Goal: Task Accomplishment & Management: Manage account settings

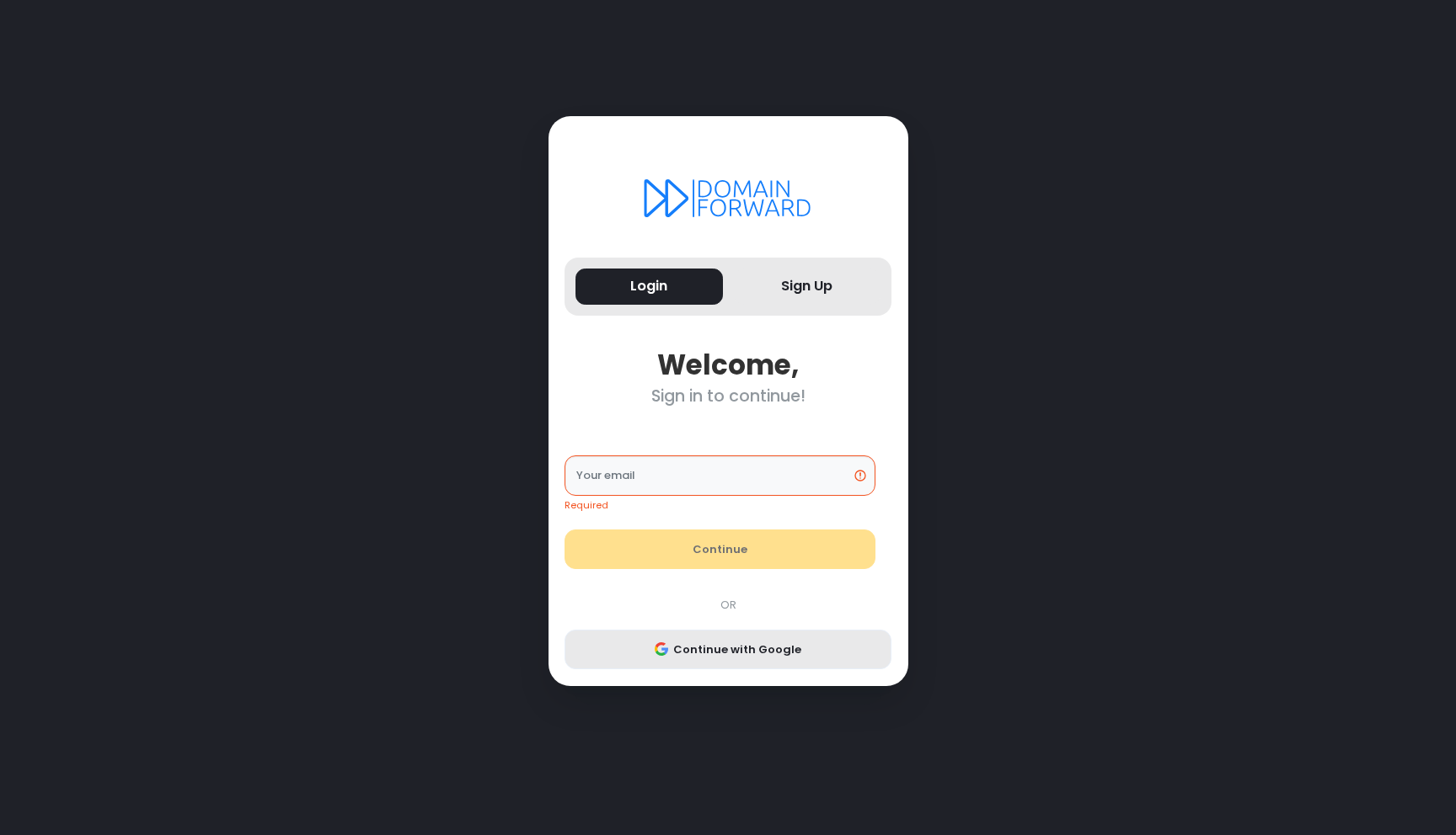
click at [718, 633] on button "Continue with Google" at bounding box center [728, 650] width 327 height 41
click at [717, 474] on input "Your email" at bounding box center [719, 475] width 311 height 41
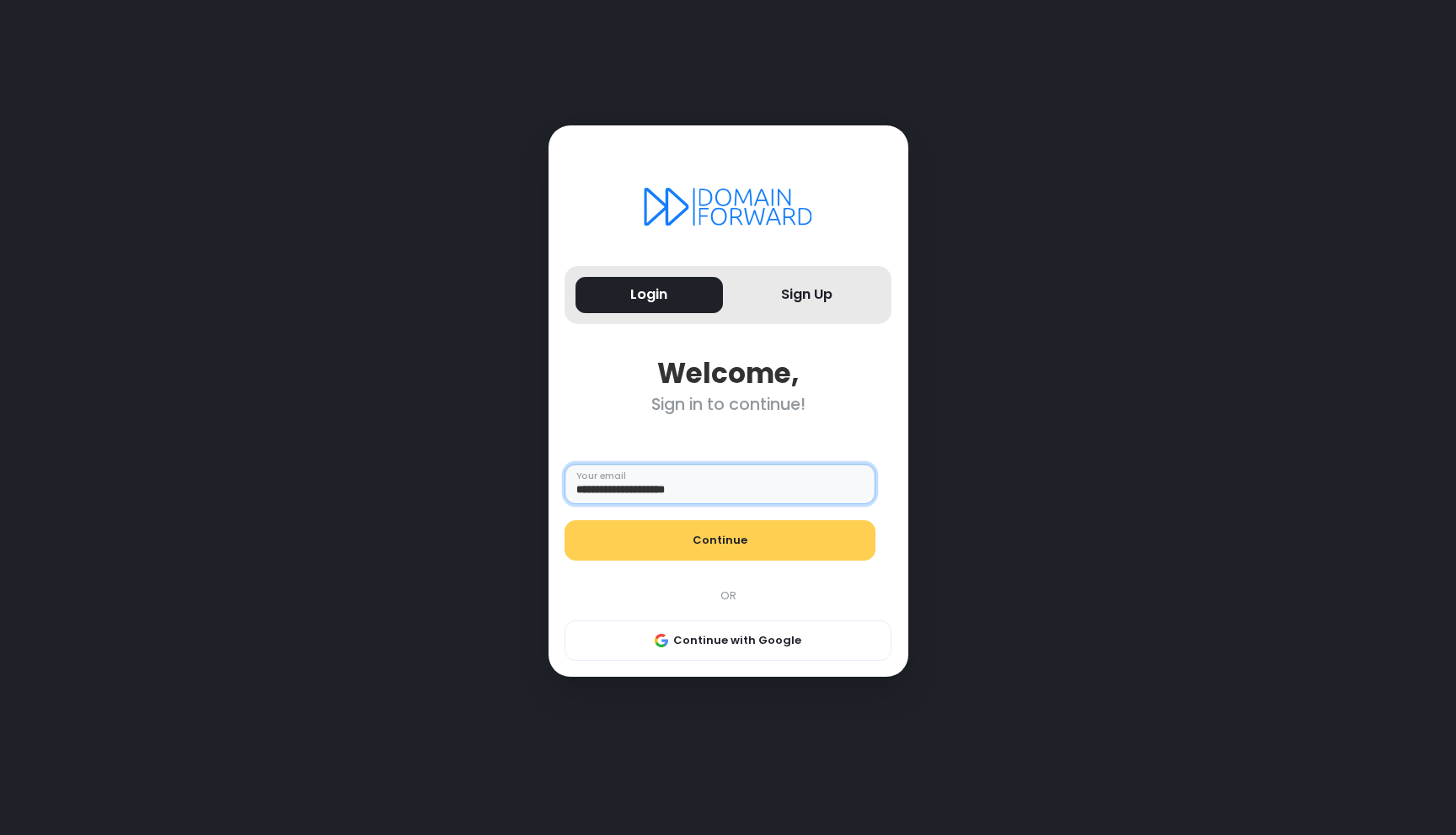
type input "**********"
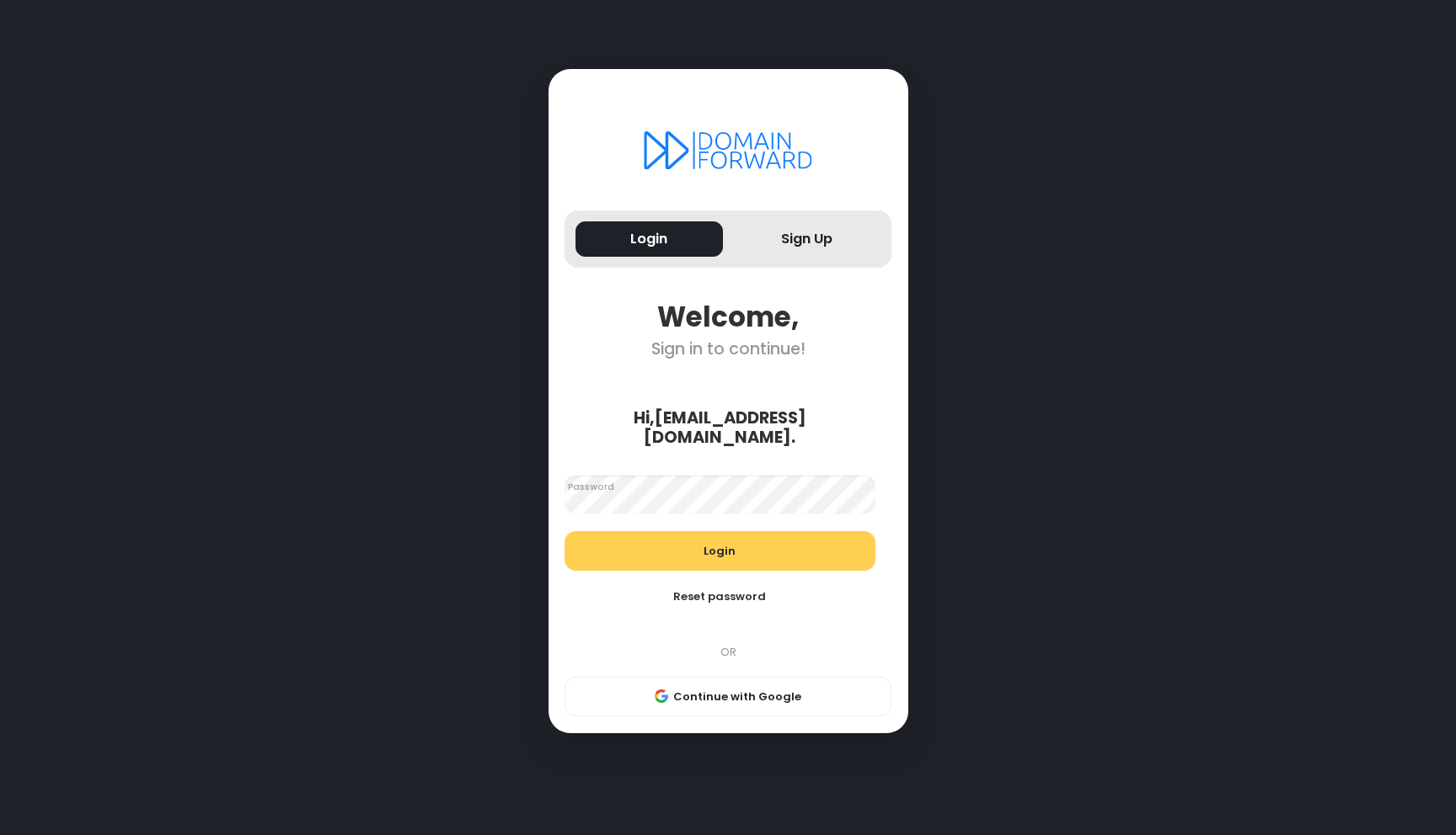
click at [854, 397] on div "Hi, [PERSON_NAME][EMAIL_ADDRESS][DOMAIN_NAME] . Looks good! Password Login Rese…" at bounding box center [727, 546] width 344 height 342
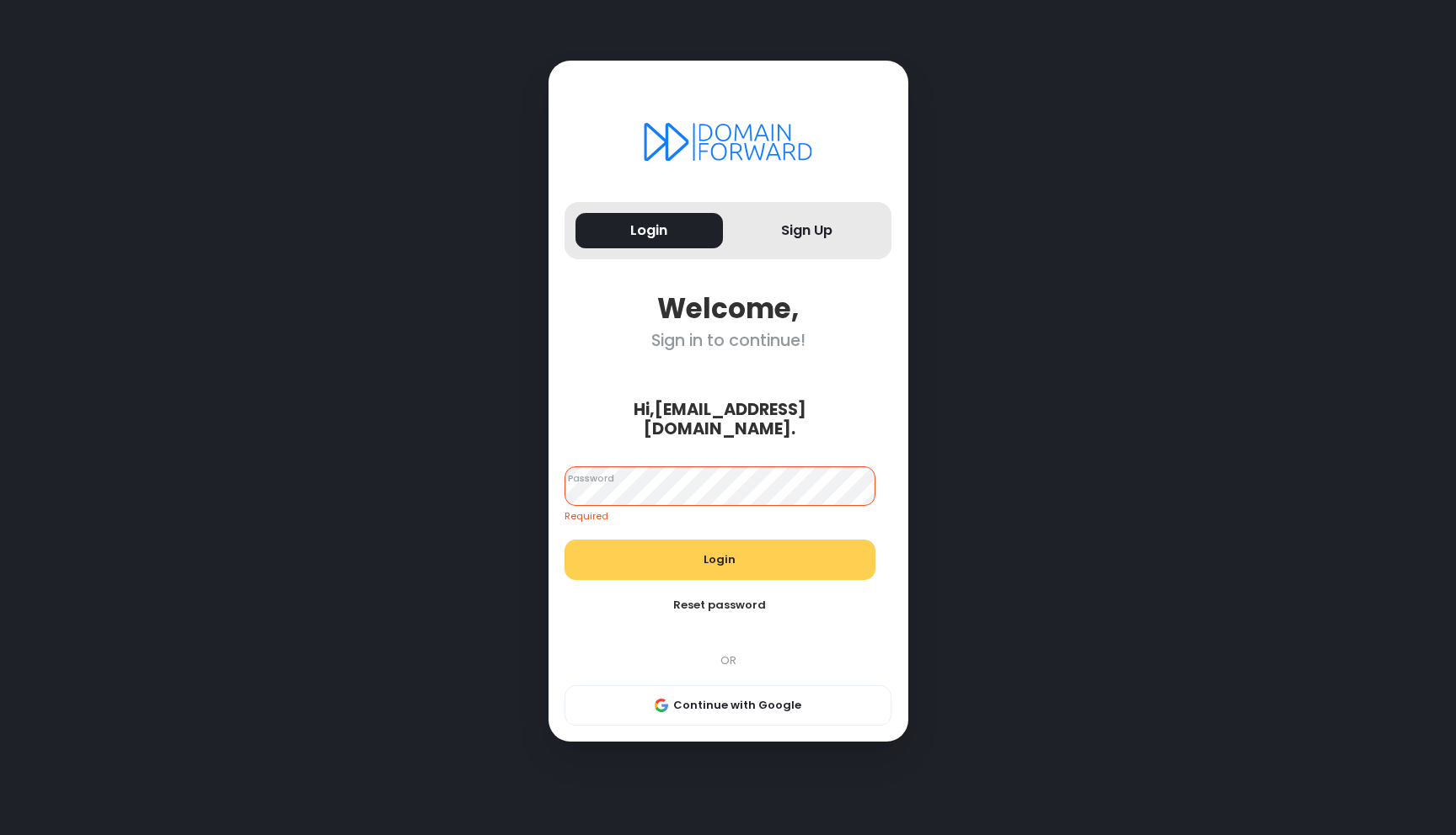
click at [869, 424] on div "Hi, [PERSON_NAME][EMAIL_ADDRESS][DOMAIN_NAME] ." at bounding box center [719, 420] width 327 height 40
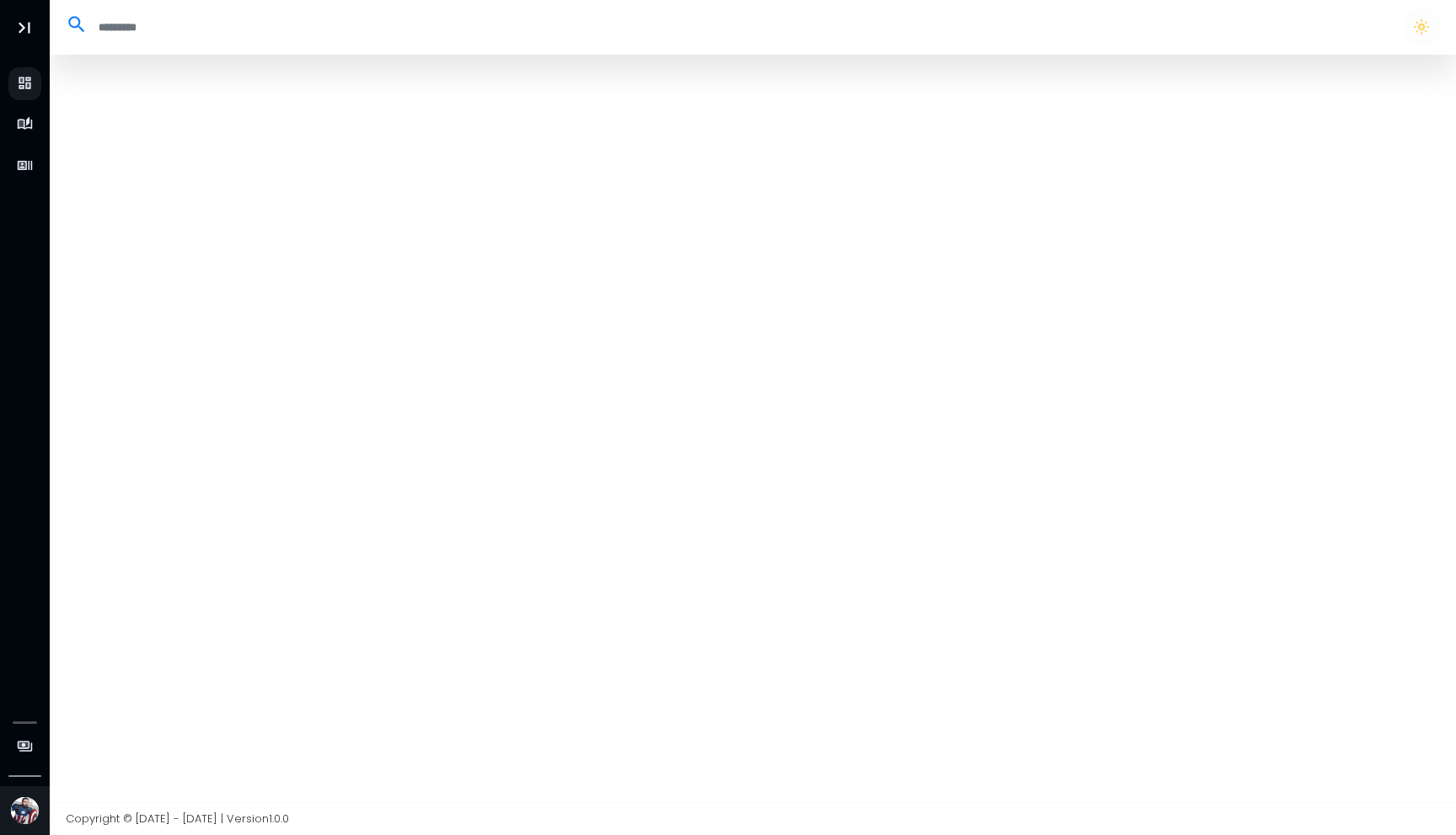
select select "**"
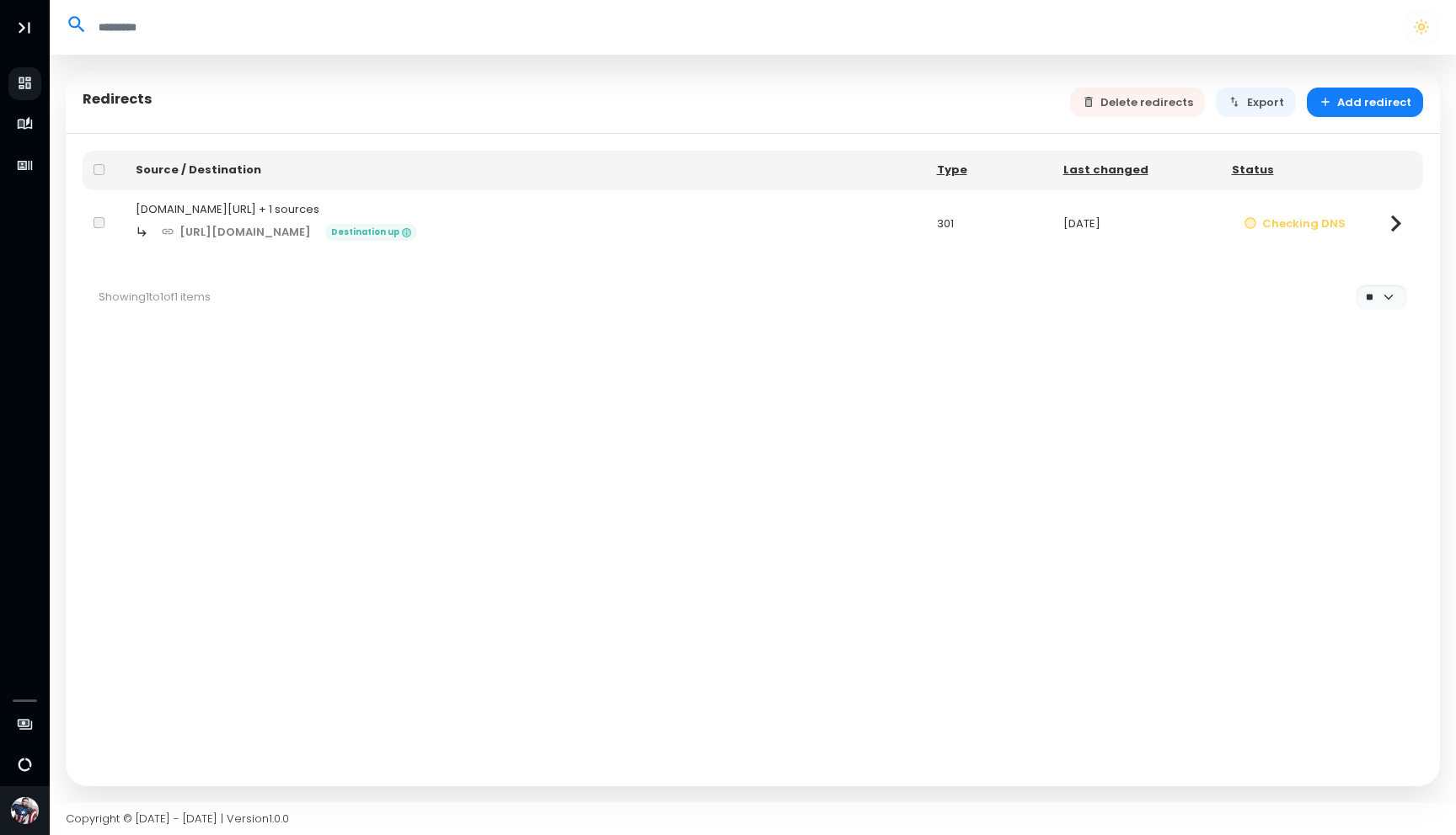
click at [1396, 226] on icon at bounding box center [1396, 223] width 10 height 16
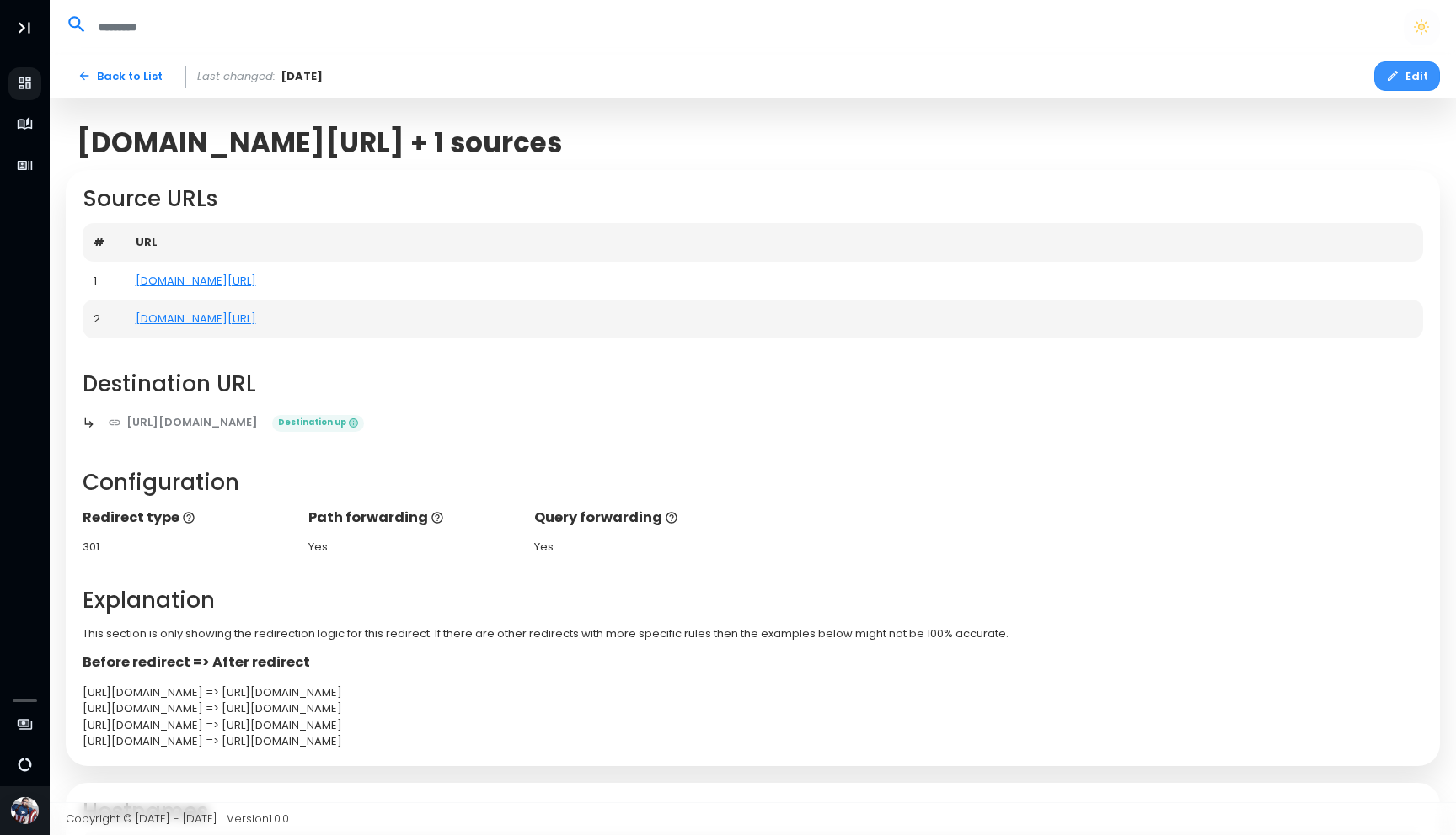
click at [1412, 79] on button "Edit" at bounding box center [1407, 76] width 66 height 29
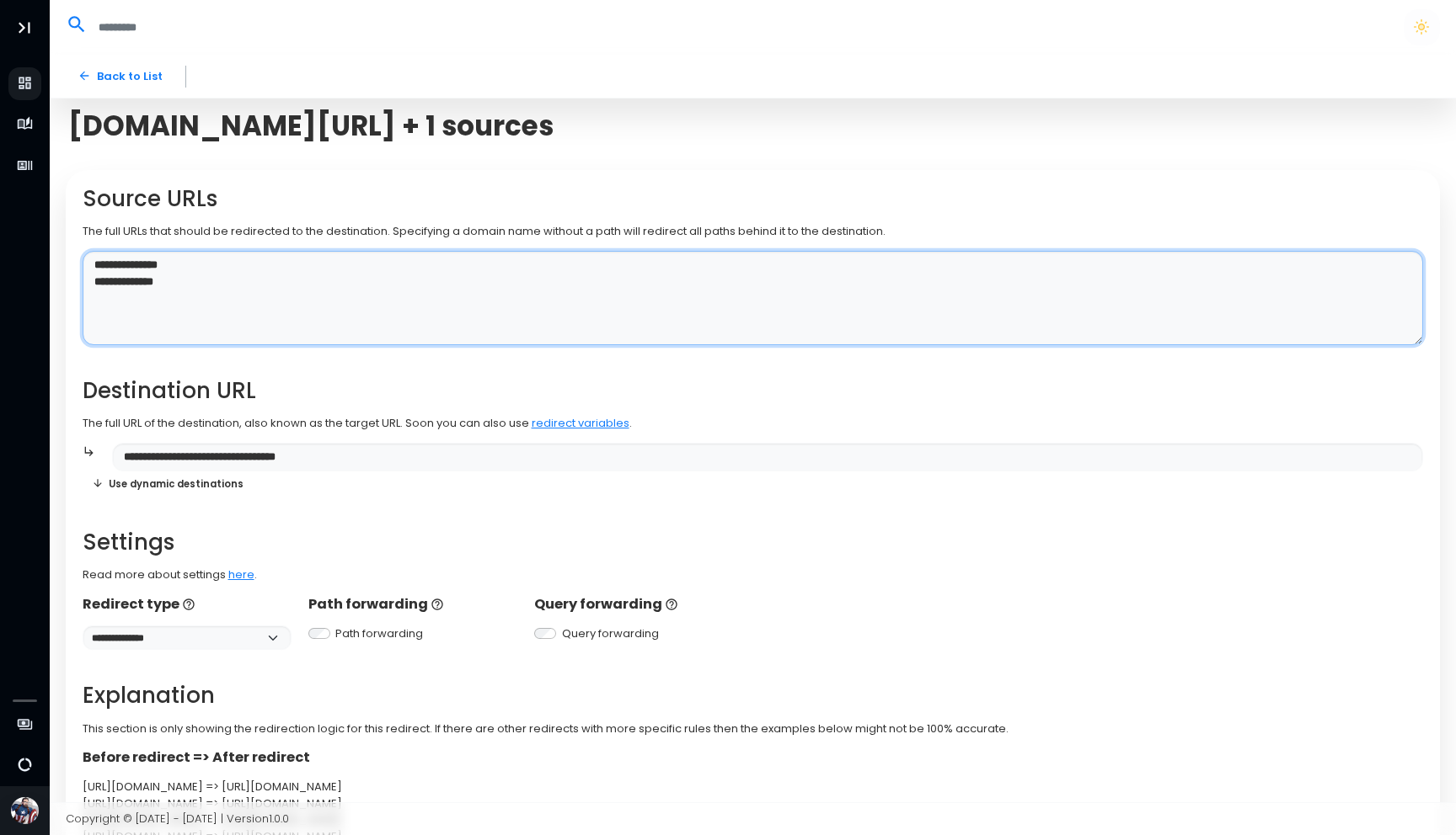
click at [280, 290] on textarea "**********" at bounding box center [752, 299] width 1341 height 95
paste textarea "**********"
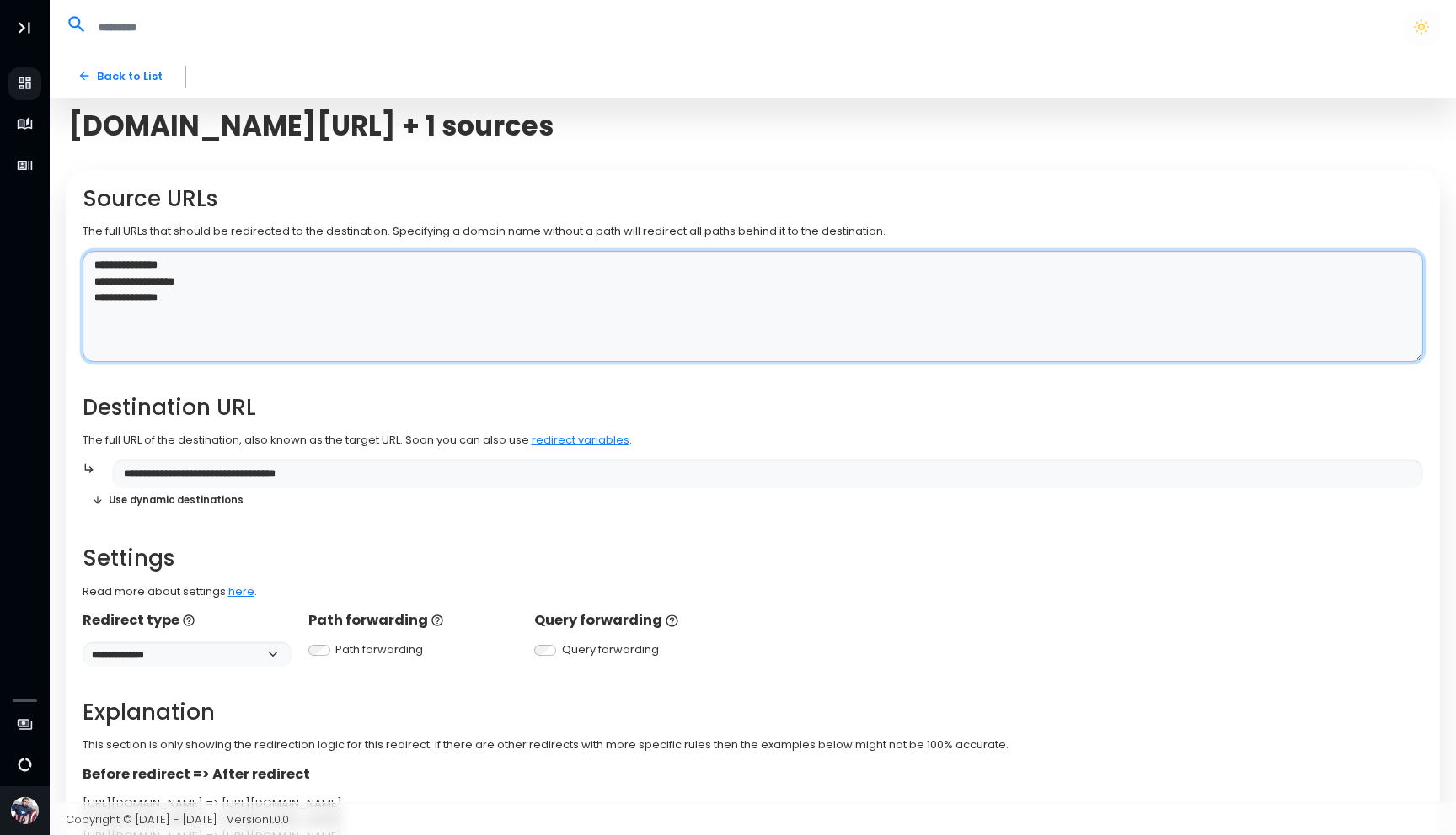
paste textarea "**********"
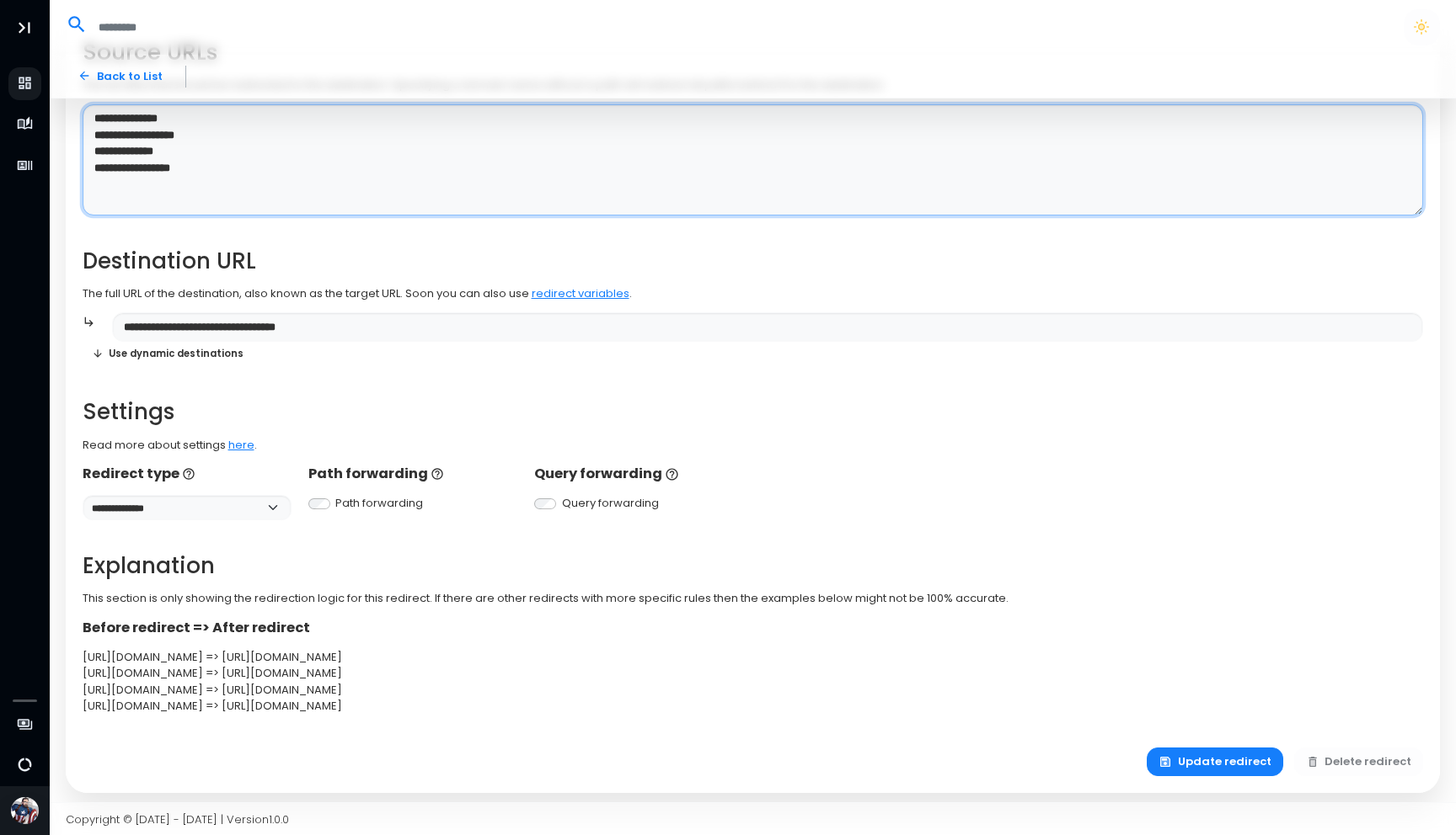
scroll to position [153, 0]
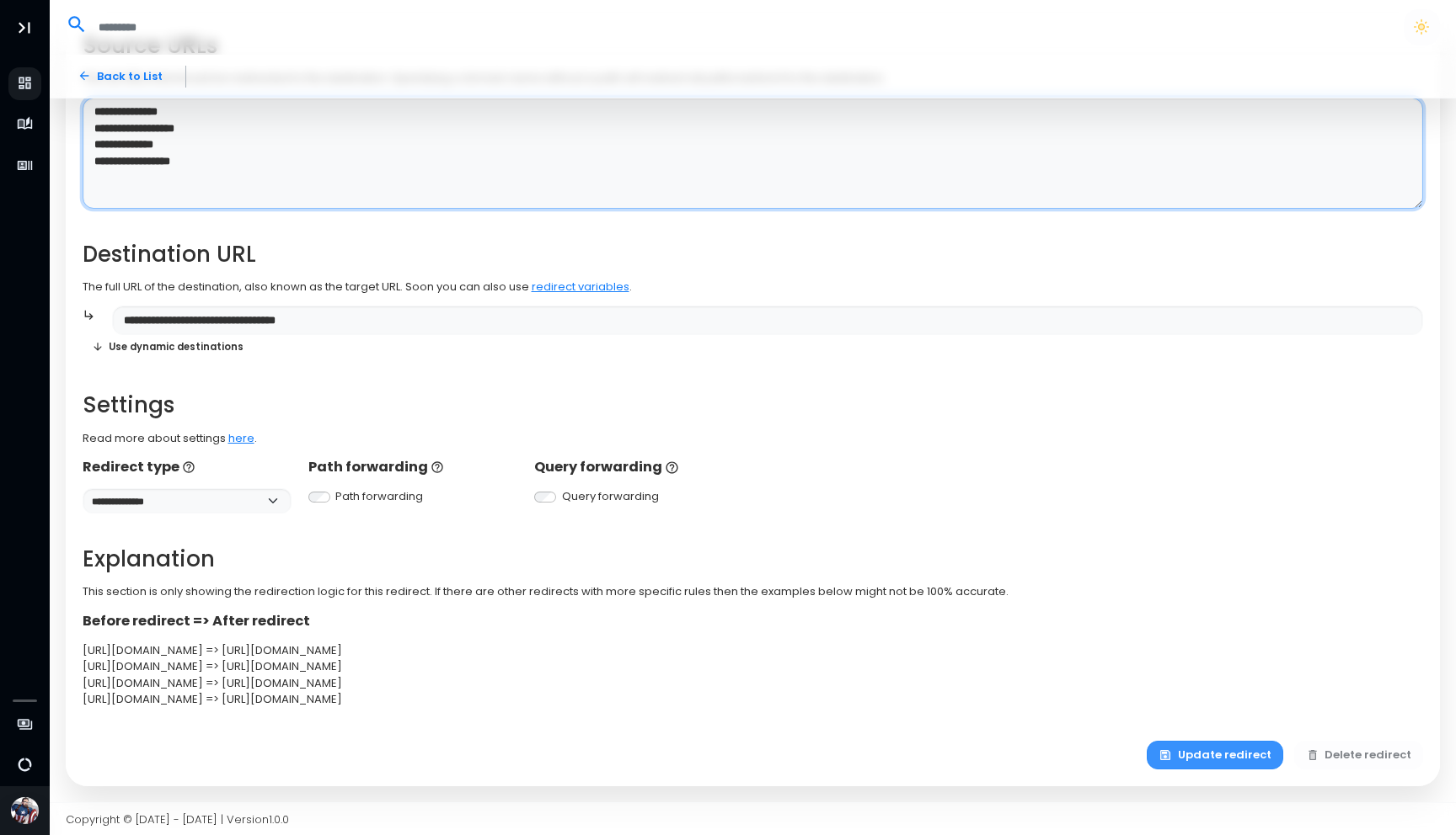
type textarea "**********"
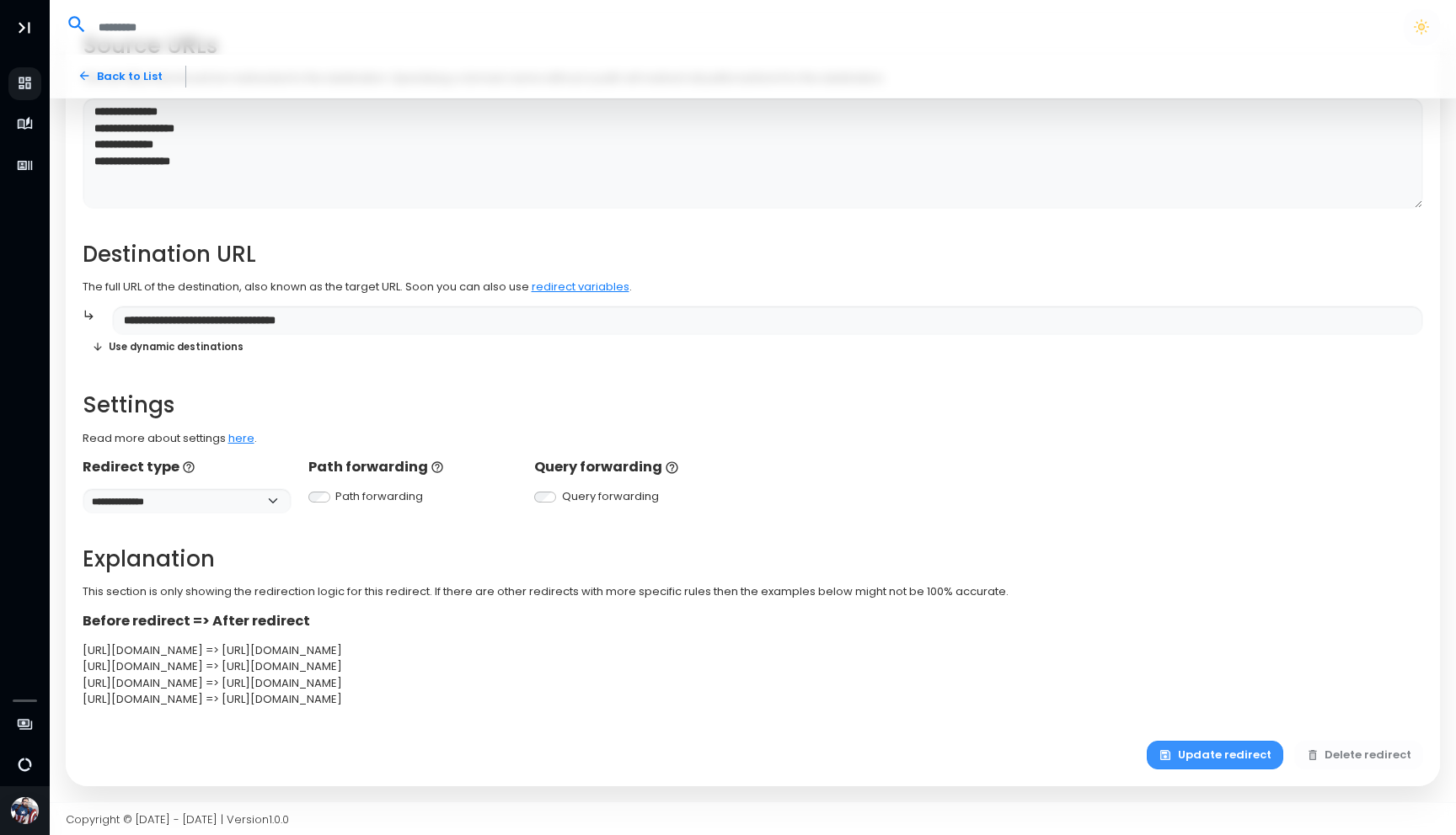
click at [1234, 752] on button "Update redirect" at bounding box center [1215, 755] width 137 height 29
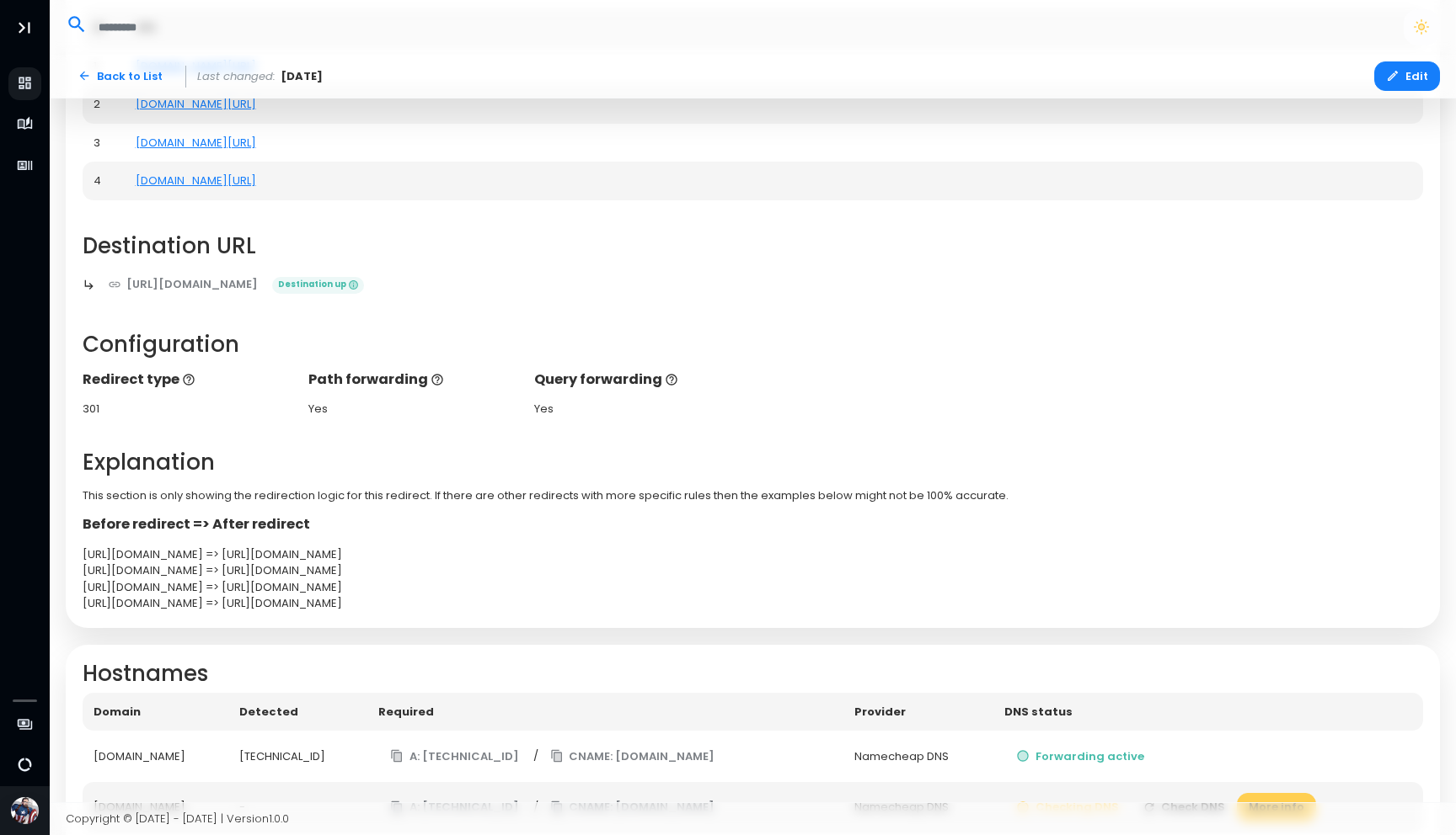
scroll to position [380, 0]
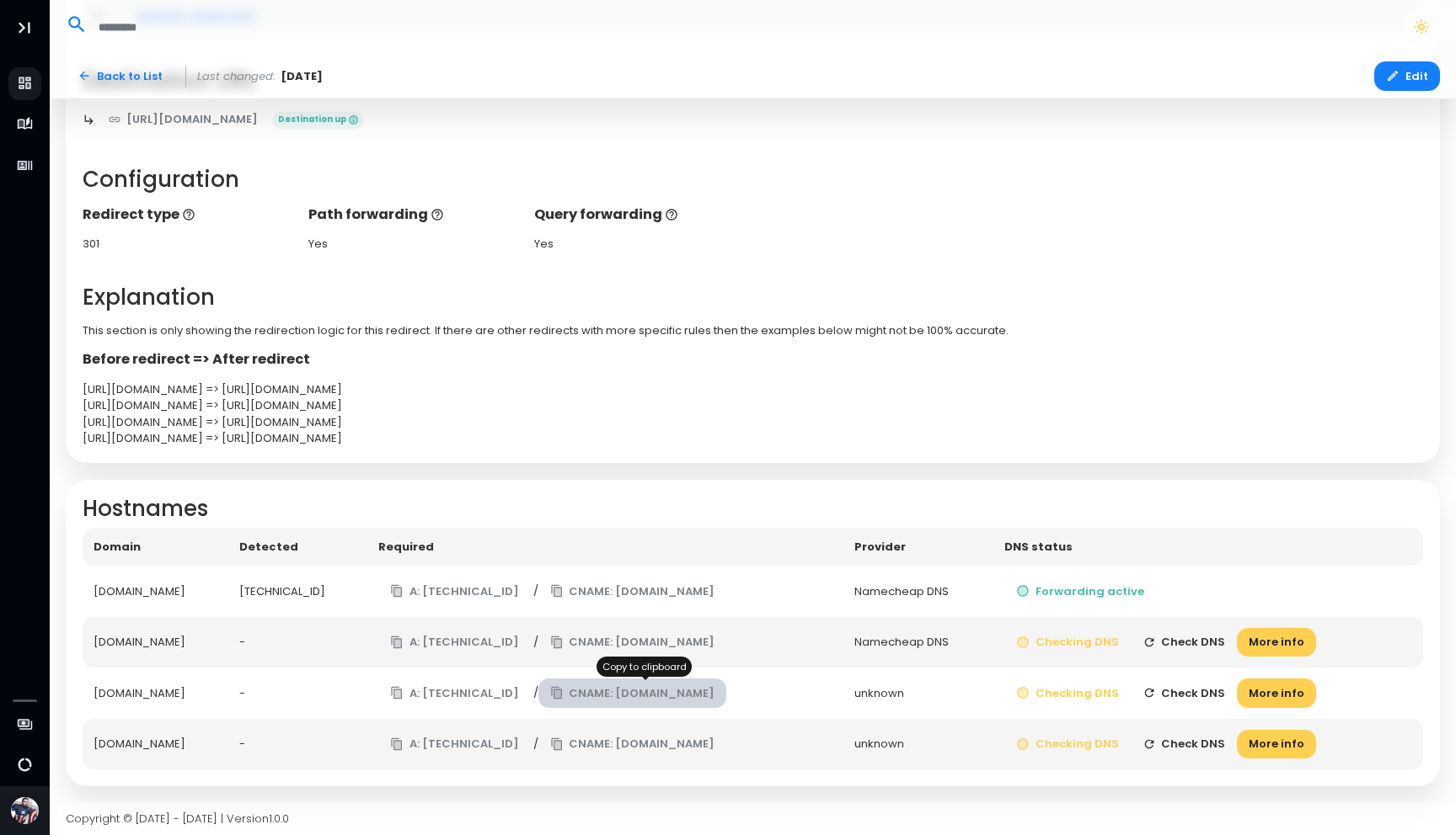
click at [574, 692] on button "CNAME: [DOMAIN_NAME]" at bounding box center [633, 693] width 189 height 29
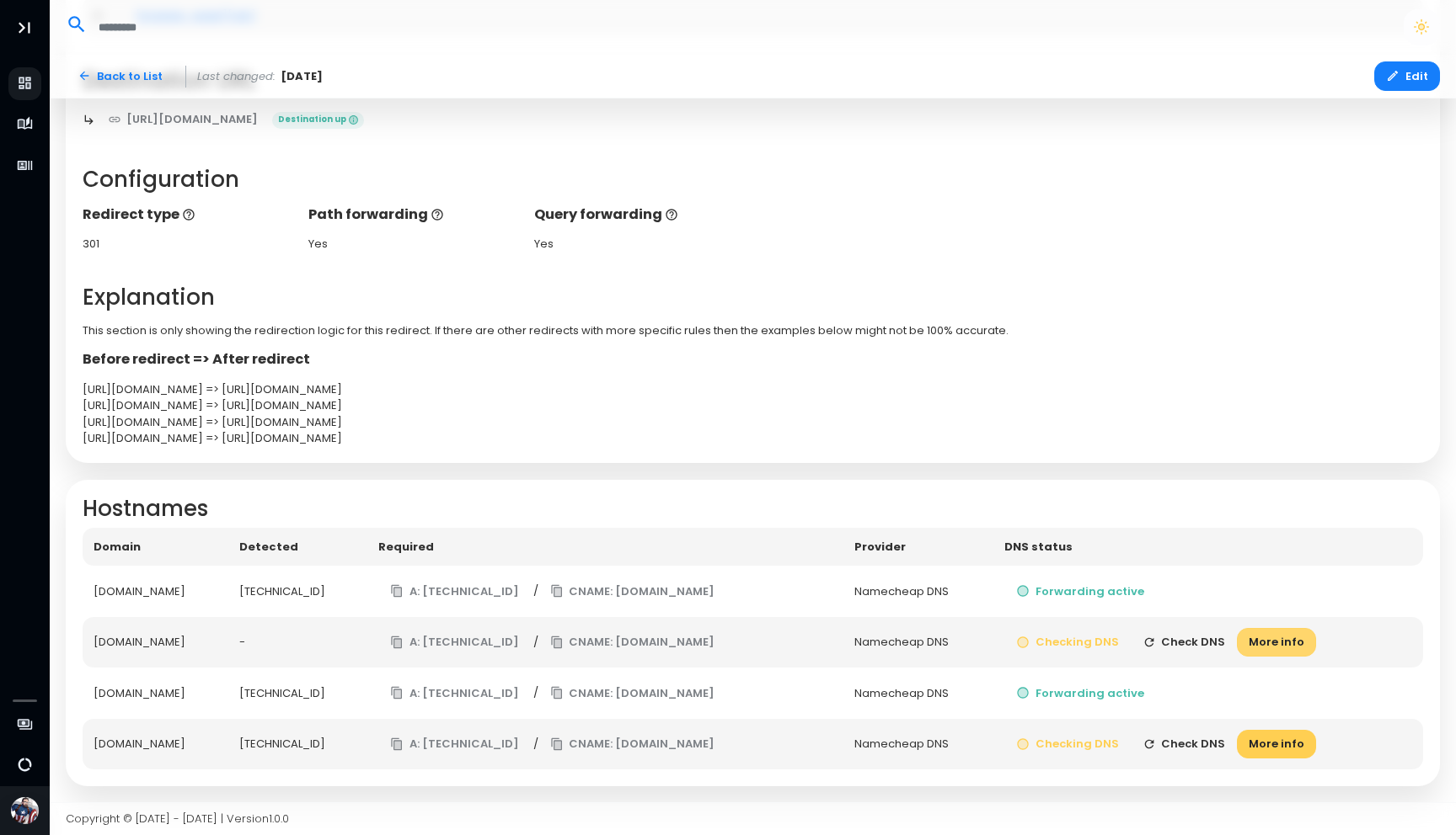
click at [1293, 639] on button "More info" at bounding box center [1276, 643] width 79 height 29
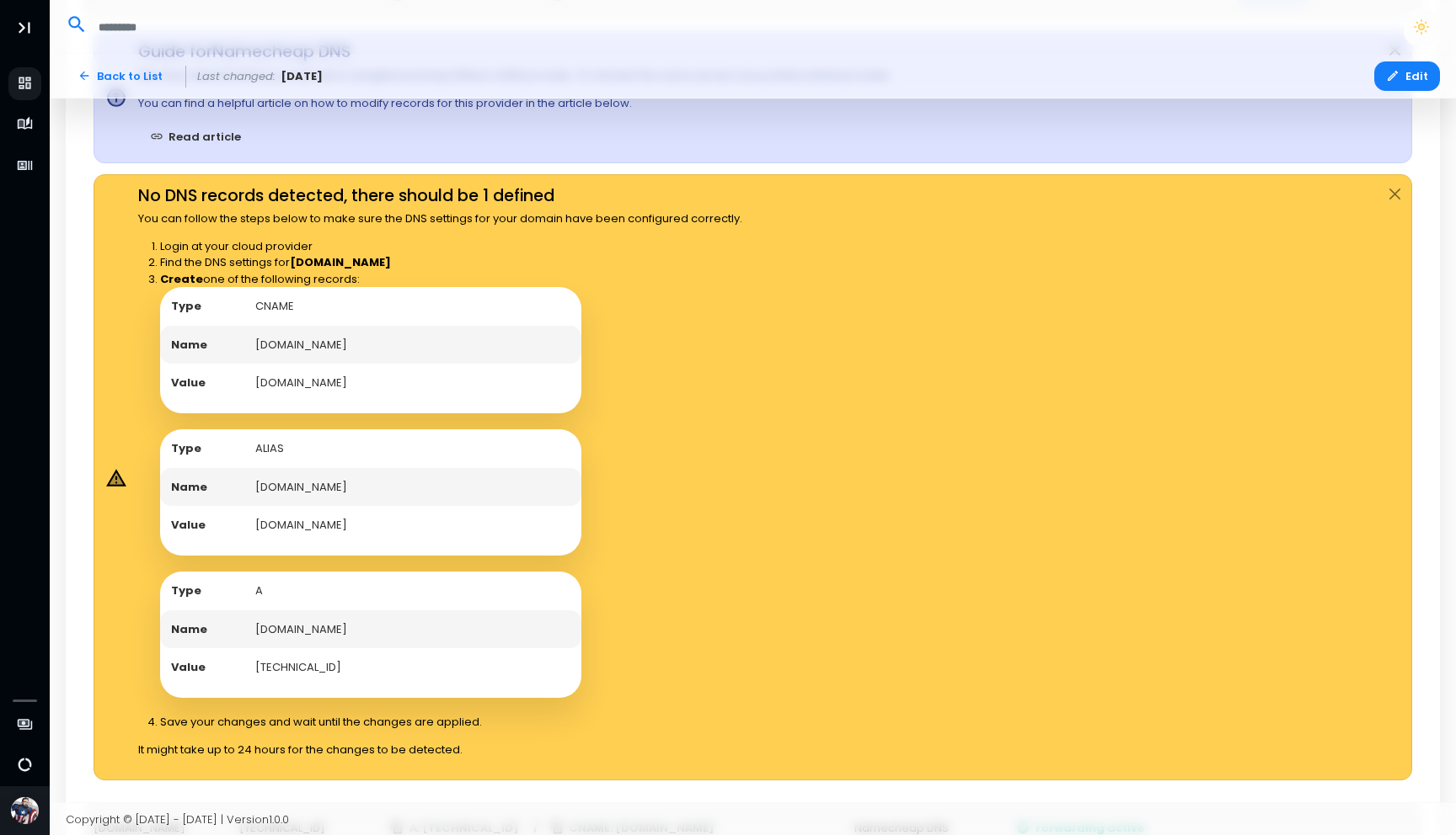
scroll to position [1030, 0]
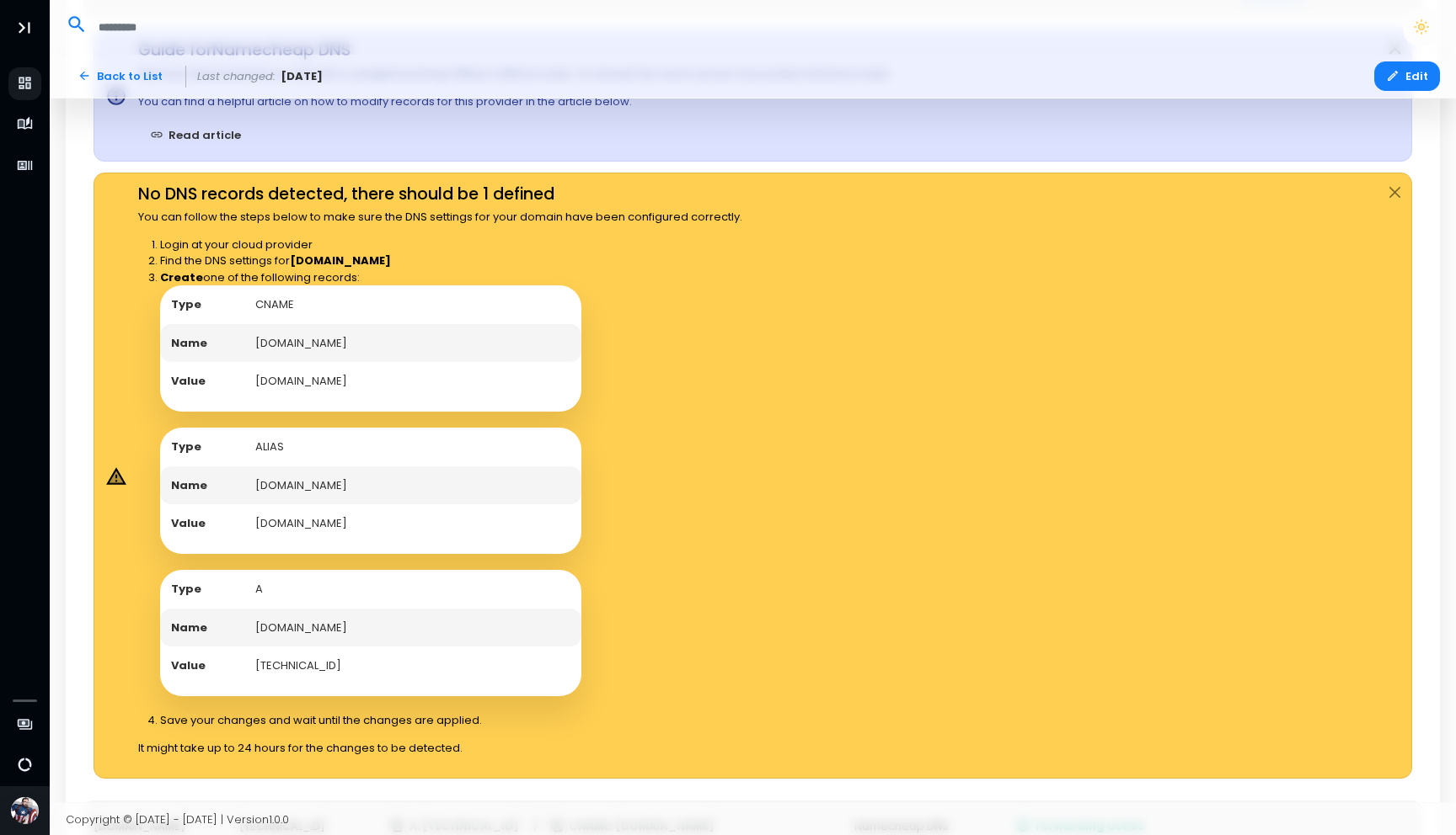
click at [275, 340] on td "[DOMAIN_NAME]" at bounding box center [412, 344] width 337 height 39
drag, startPoint x: 275, startPoint y: 340, endPoint x: 330, endPoint y: 344, distance: 55.1
click at [330, 344] on td "[DOMAIN_NAME]" at bounding box center [412, 344] width 337 height 39
click at [260, 380] on td "[DOMAIN_NAME]" at bounding box center [412, 381] width 337 height 39
drag, startPoint x: 260, startPoint y: 380, endPoint x: 401, endPoint y: 388, distance: 141.2
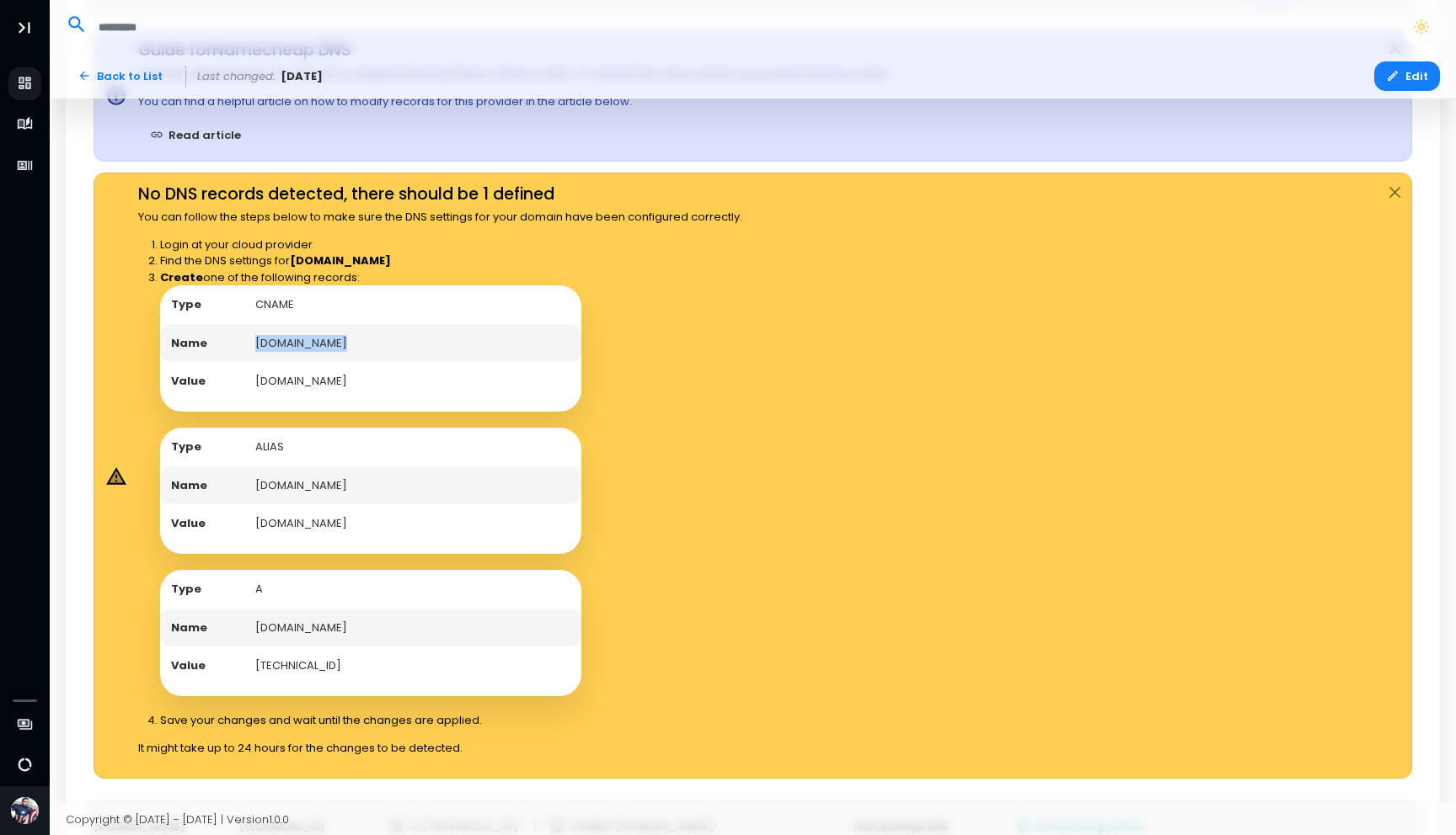
click at [402, 387] on td "[DOMAIN_NAME]" at bounding box center [412, 381] width 337 height 39
click at [267, 482] on td "[DOMAIN_NAME]" at bounding box center [412, 485] width 337 height 39
drag, startPoint x: 267, startPoint y: 482, endPoint x: 349, endPoint y: 498, distance: 83.5
click at [349, 498] on td "[DOMAIN_NAME]" at bounding box center [412, 485] width 337 height 39
click at [260, 522] on td "[DOMAIN_NAME]" at bounding box center [412, 523] width 337 height 39
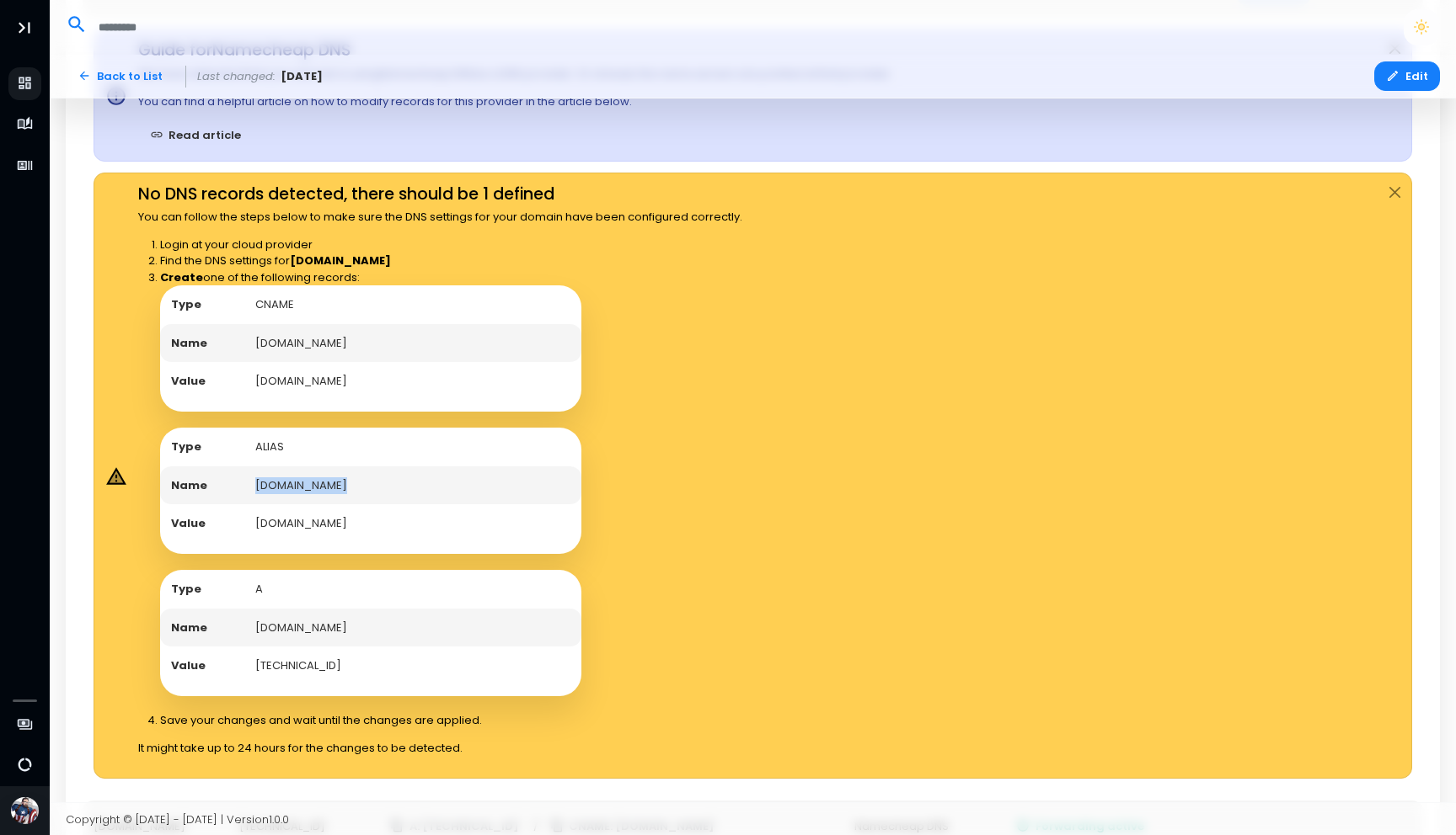
drag, startPoint x: 266, startPoint y: 522, endPoint x: 406, endPoint y: 526, distance: 140.1
click at [406, 526] on td "[DOMAIN_NAME]" at bounding box center [412, 523] width 337 height 39
click at [279, 631] on td "[DOMAIN_NAME]" at bounding box center [412, 628] width 337 height 39
drag, startPoint x: 282, startPoint y: 631, endPoint x: 320, endPoint y: 631, distance: 38.0
click at [320, 631] on td "[DOMAIN_NAME]" at bounding box center [412, 628] width 337 height 39
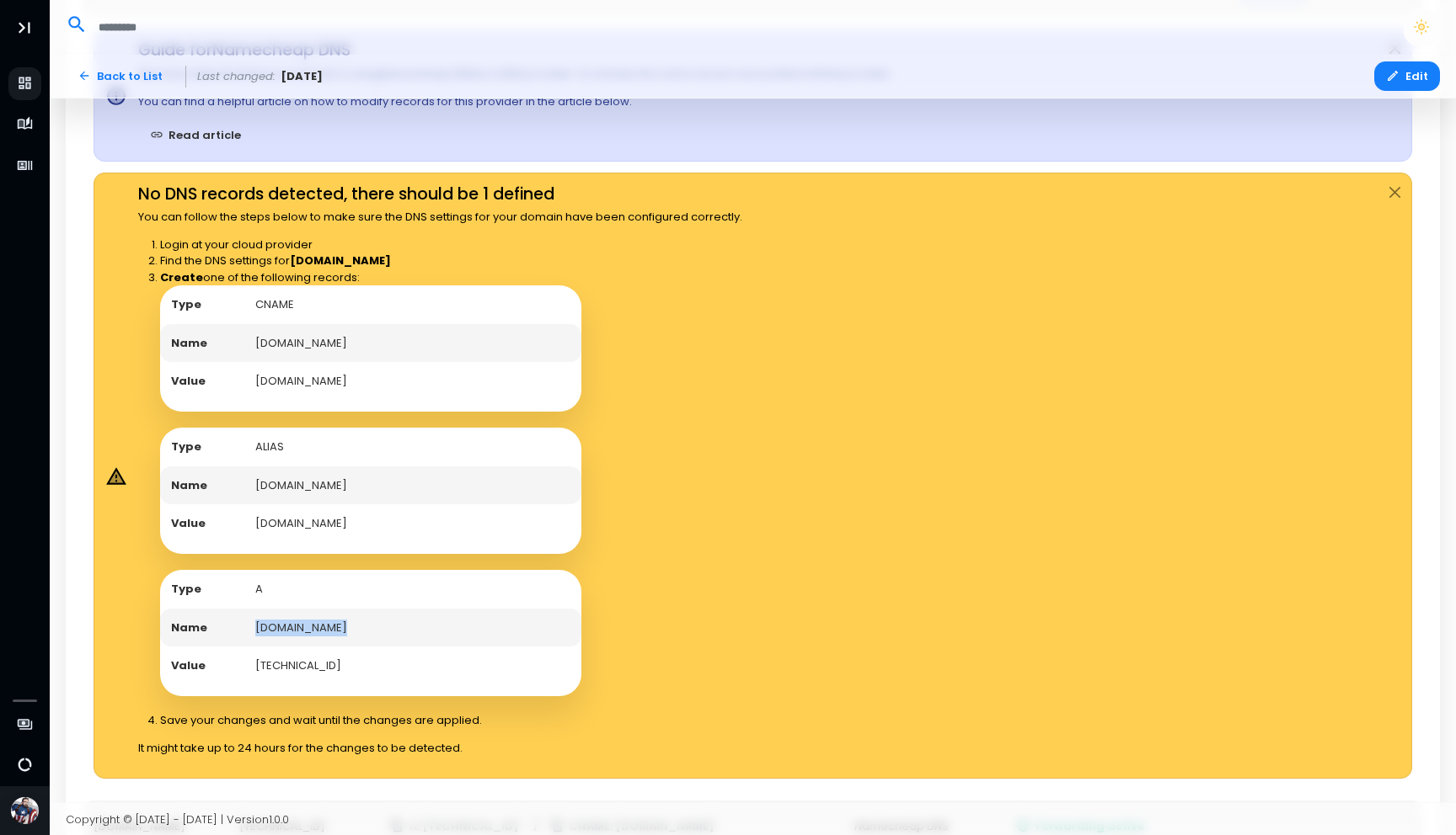
click at [261, 665] on td "[TECHNICAL_ID]" at bounding box center [412, 665] width 337 height 39
drag, startPoint x: 261, startPoint y: 665, endPoint x: 301, endPoint y: 666, distance: 40.0
click at [301, 666] on td "[TECHNICAL_ID]" at bounding box center [412, 665] width 337 height 39
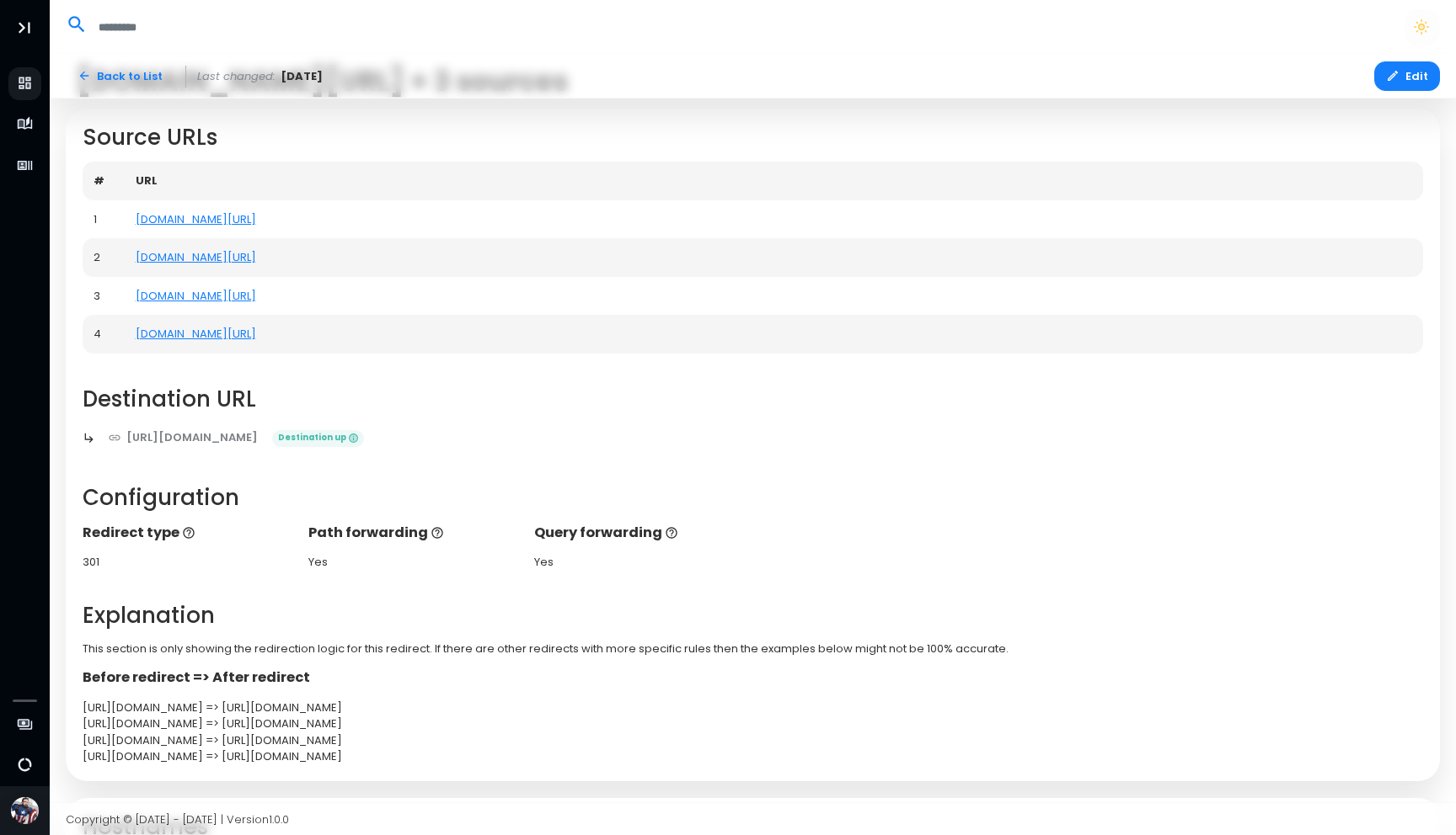
scroll to position [0, 0]
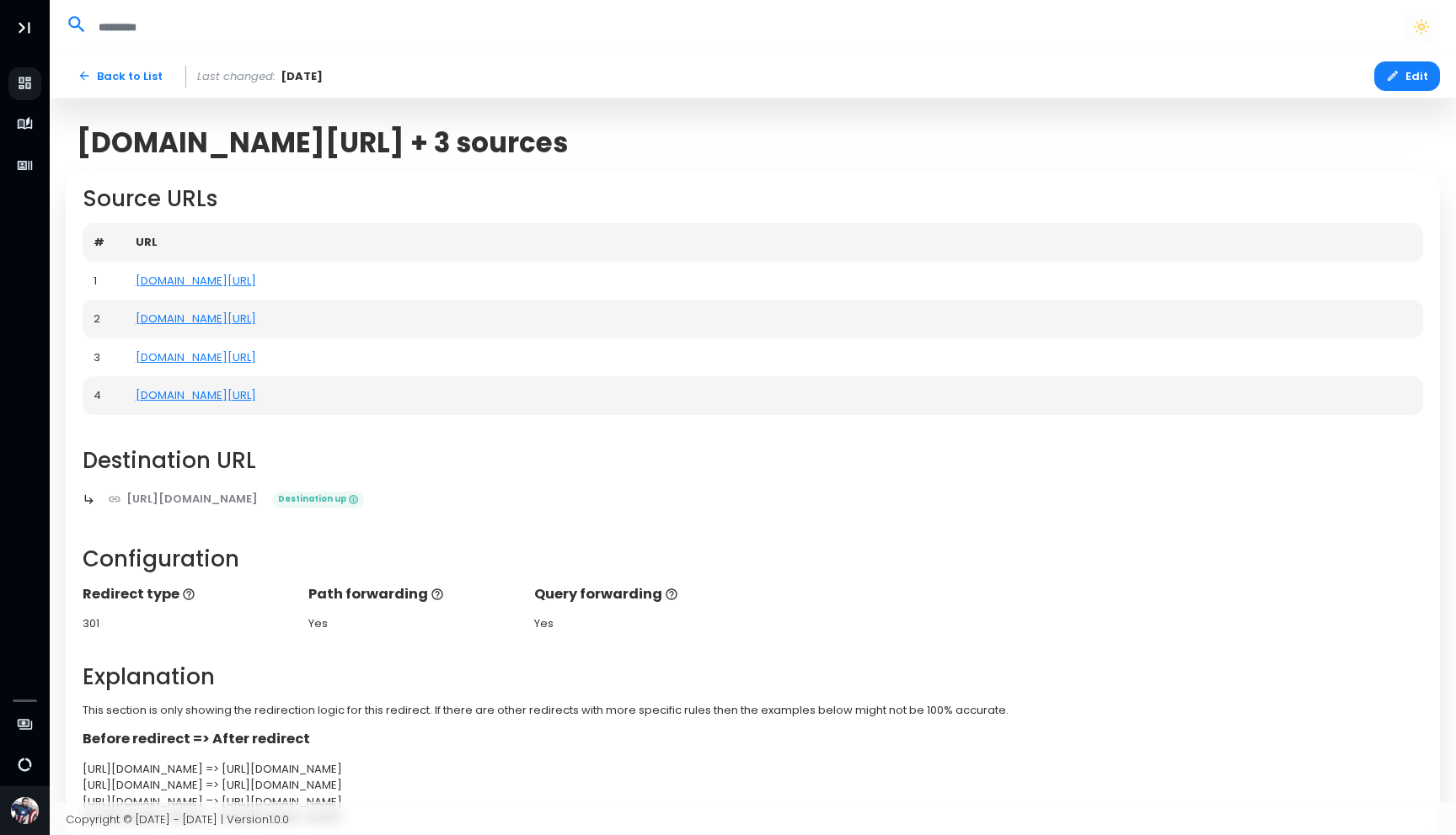
click at [885, 164] on div "[DOMAIN_NAME][URL] + 3 sources" at bounding box center [752, 142] width 1374 height 55
click at [138, 75] on link "Back to List" at bounding box center [120, 76] width 109 height 29
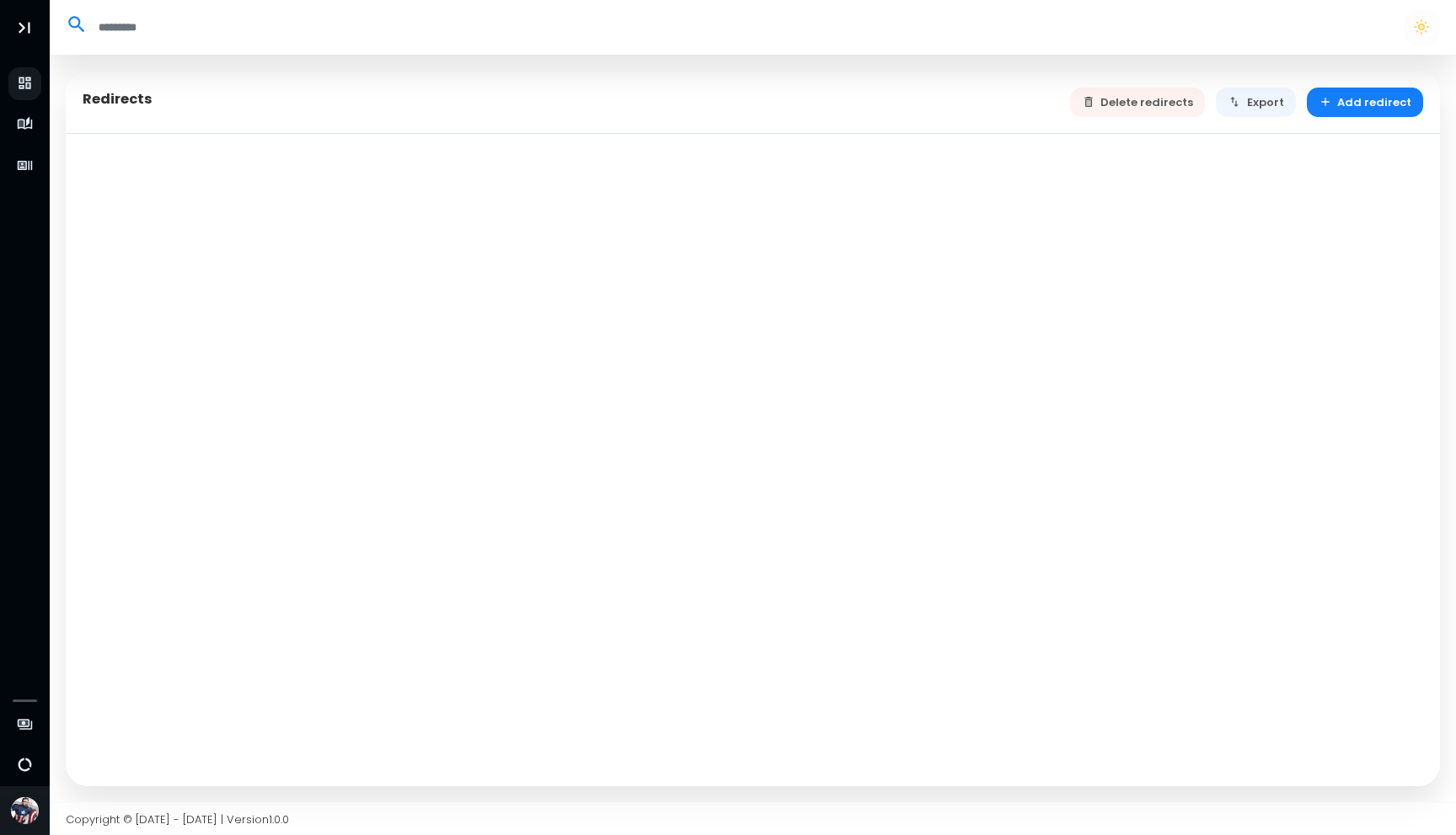
select select "**"
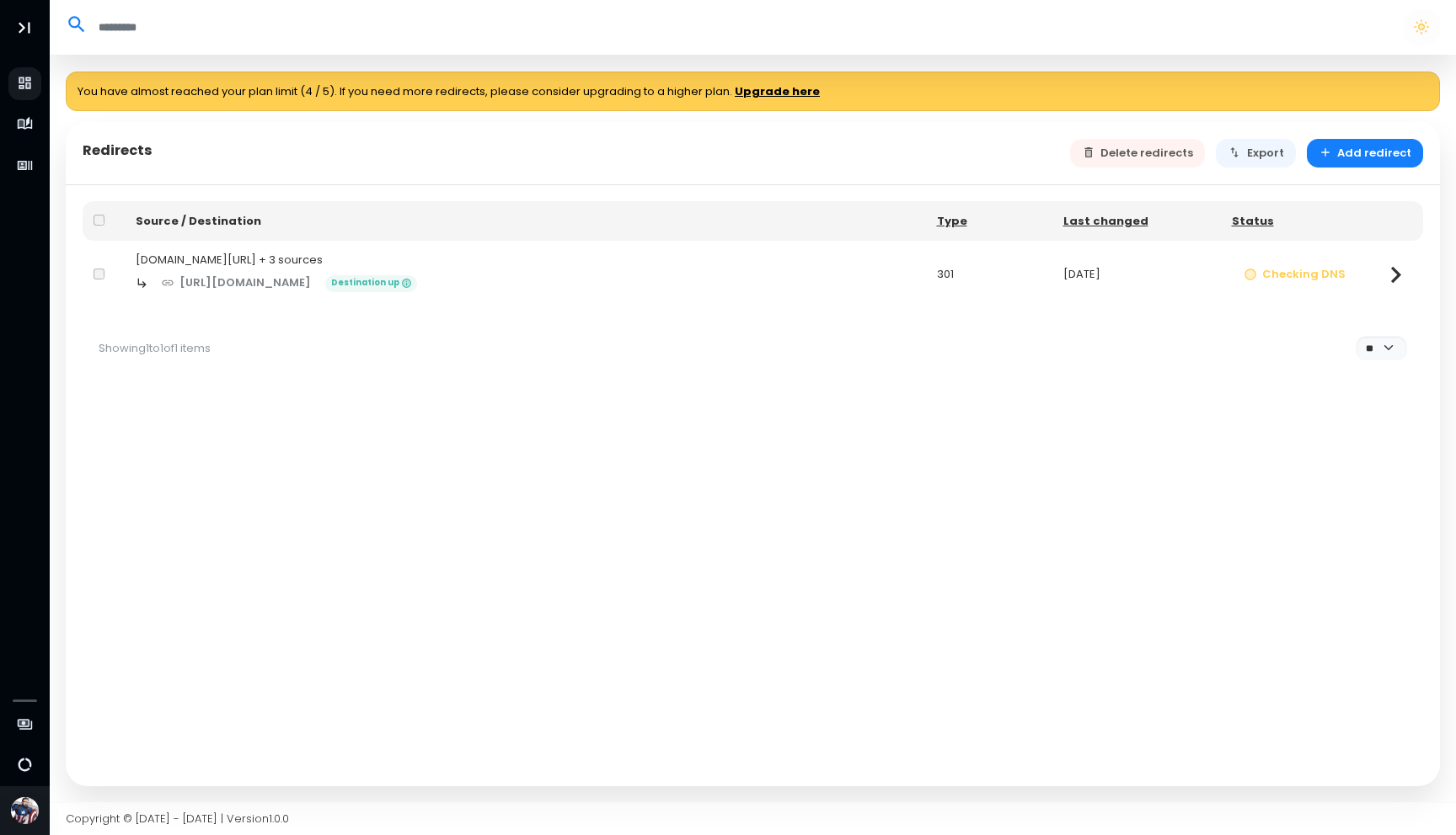
click at [1398, 276] on icon at bounding box center [1395, 275] width 33 height 33
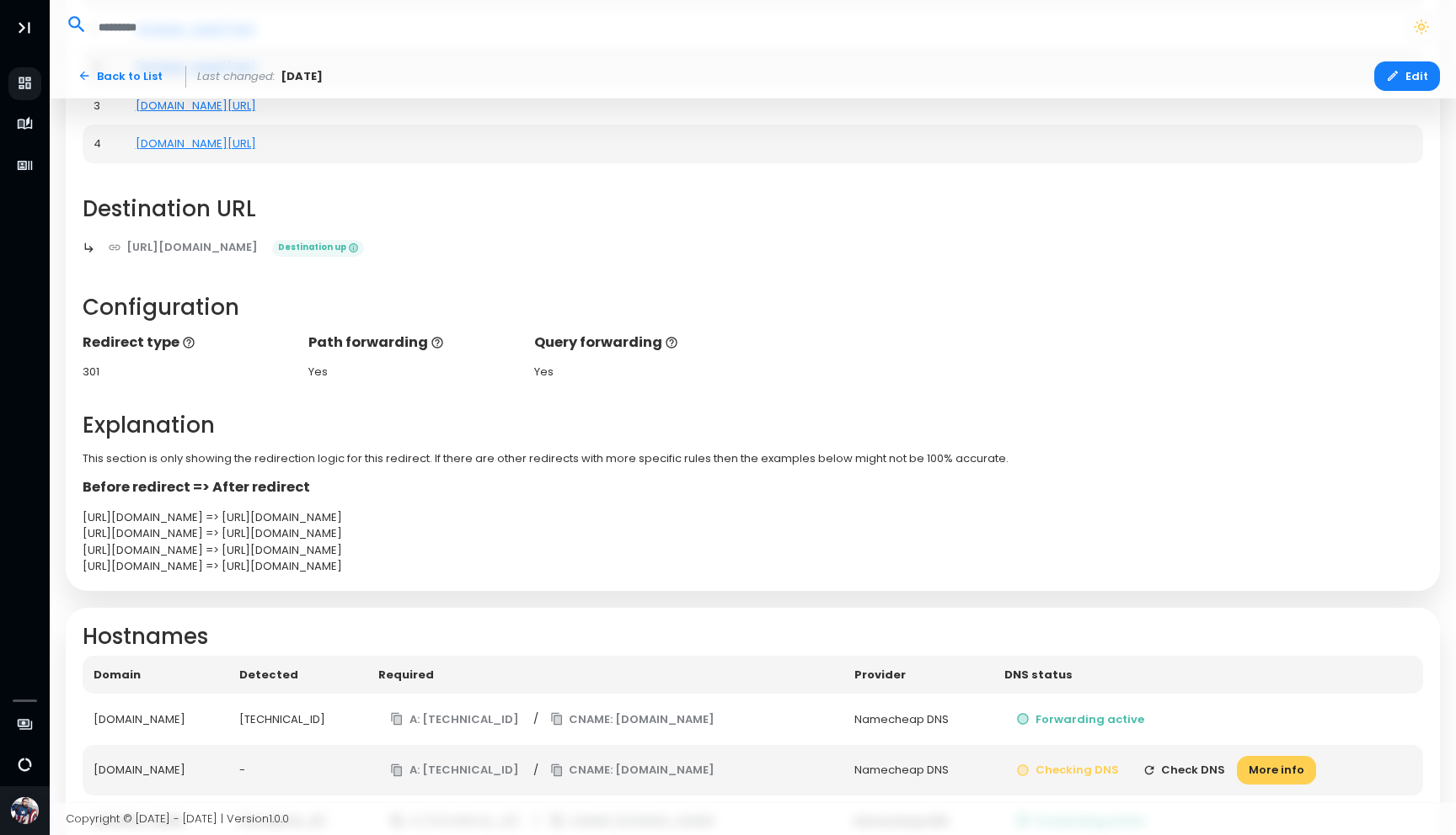
scroll to position [380, 0]
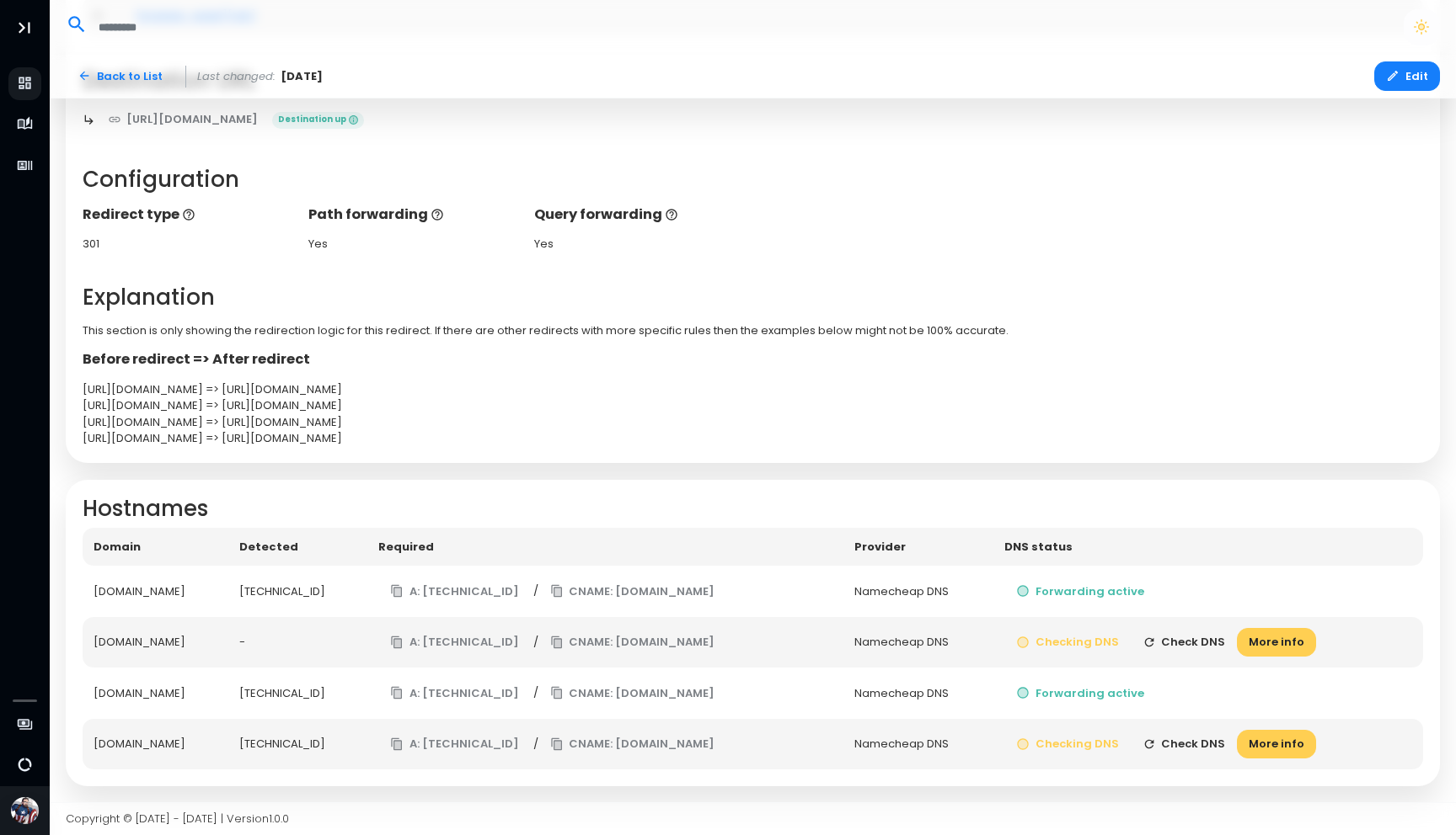
click at [1217, 638] on button "Check DNS" at bounding box center [1184, 643] width 107 height 29
click at [1190, 639] on button "Check DNS" at bounding box center [1184, 643] width 107 height 29
click at [1198, 738] on button "Check DNS" at bounding box center [1184, 745] width 107 height 29
click at [1210, 742] on button "Check DNS" at bounding box center [1184, 745] width 107 height 29
click at [133, 642] on div "[DOMAIN_NAME]" at bounding box center [156, 642] width 125 height 16
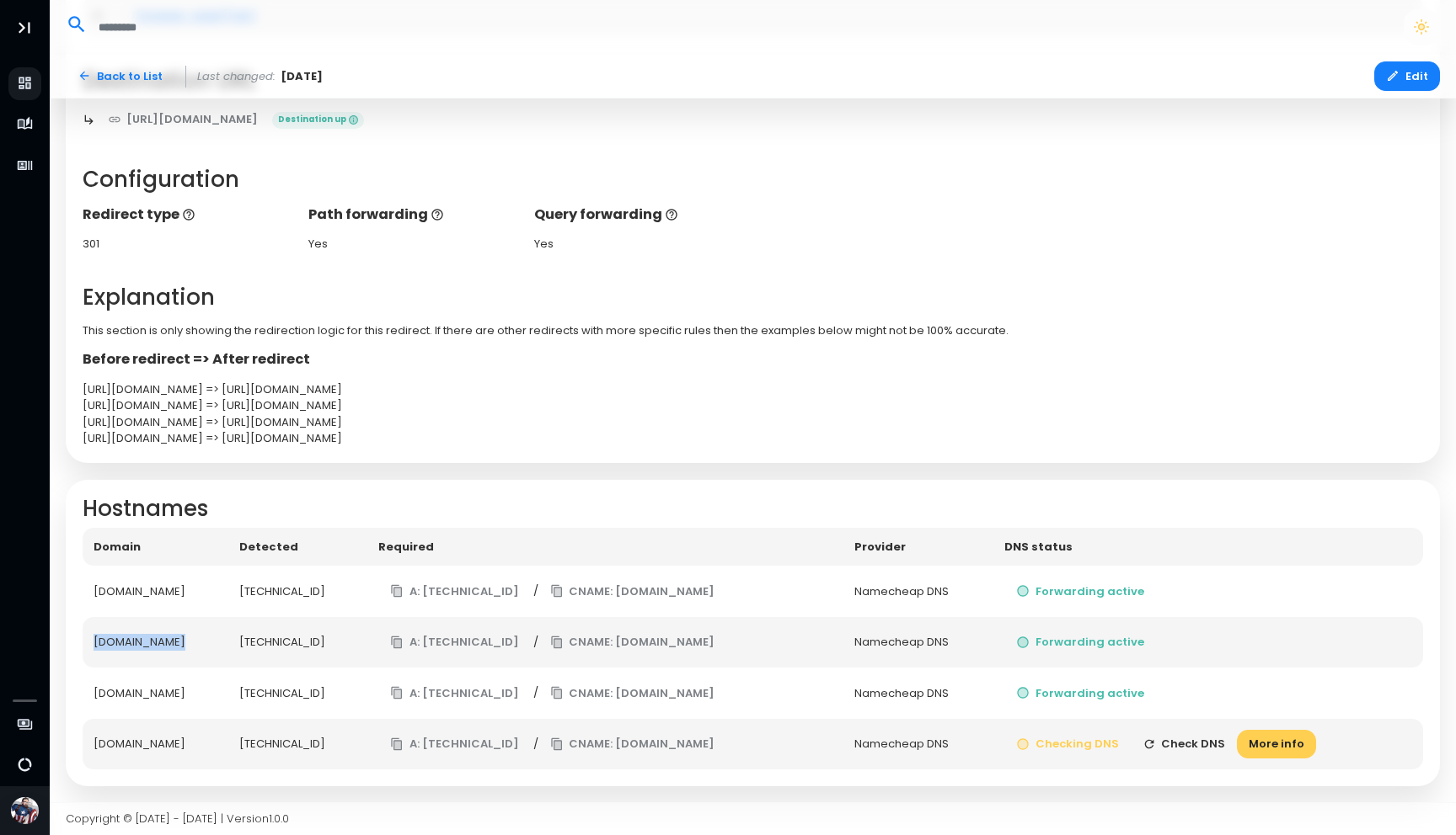
drag, startPoint x: 133, startPoint y: 642, endPoint x: 152, endPoint y: 642, distance: 19.0
click at [152, 642] on div "[DOMAIN_NAME]" at bounding box center [156, 642] width 125 height 16
copy div "[DOMAIN_NAME]"
click at [1206, 743] on button "Check DNS" at bounding box center [1184, 745] width 107 height 29
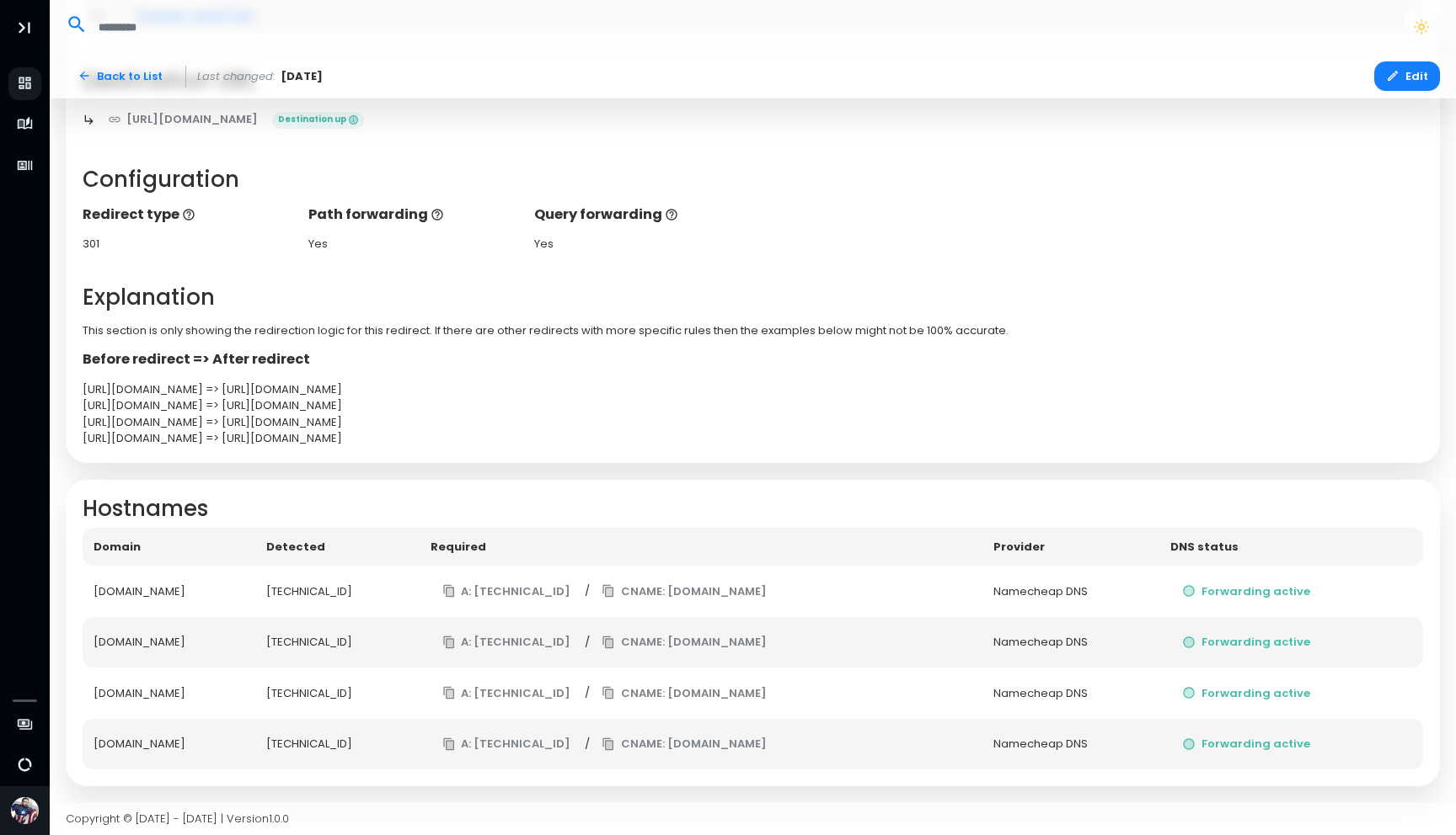
click at [944, 234] on div "Redirect type 301 Path forwarding Yes Query forwarding Yes" at bounding box center [753, 228] width 1357 height 48
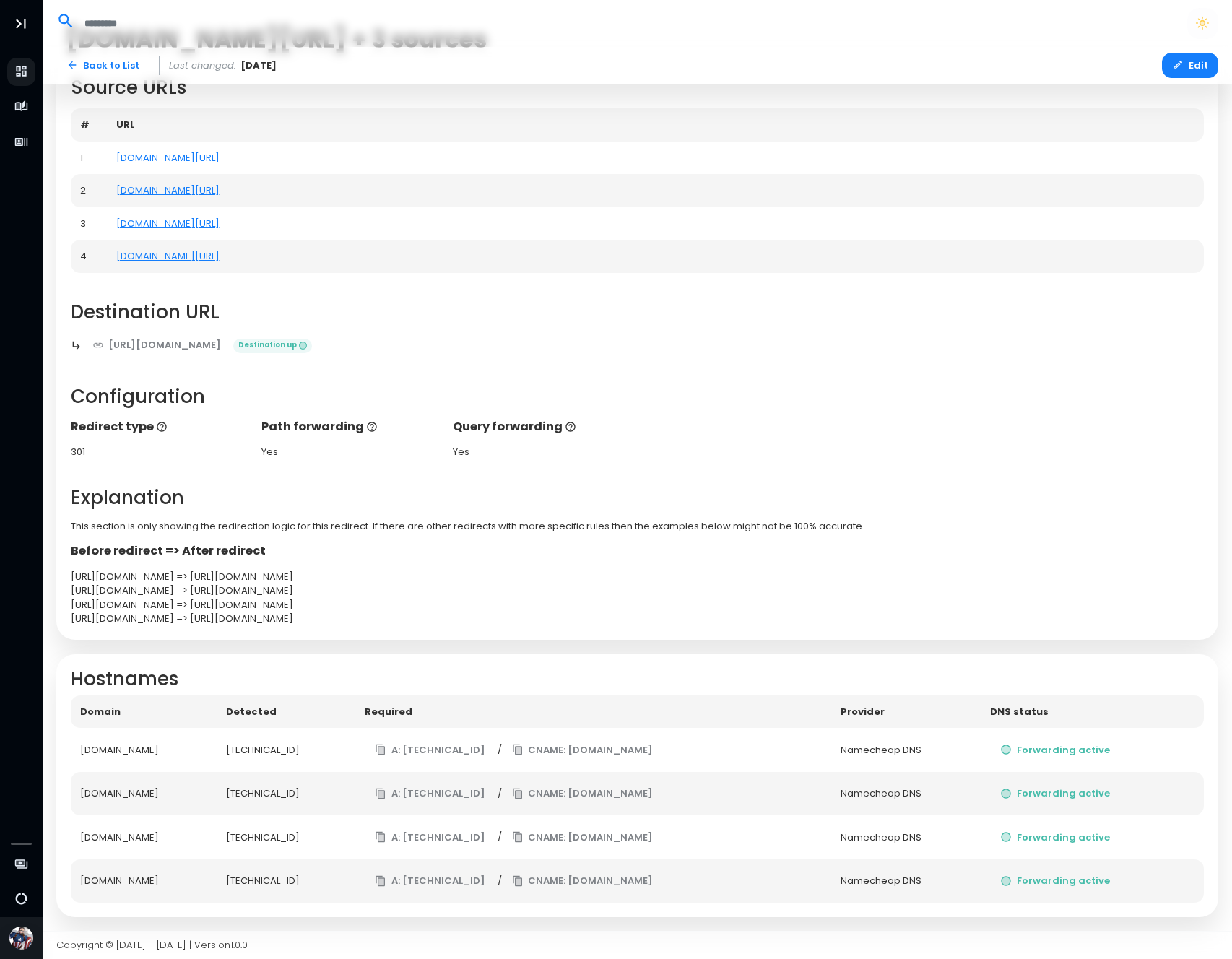
scroll to position [0, 0]
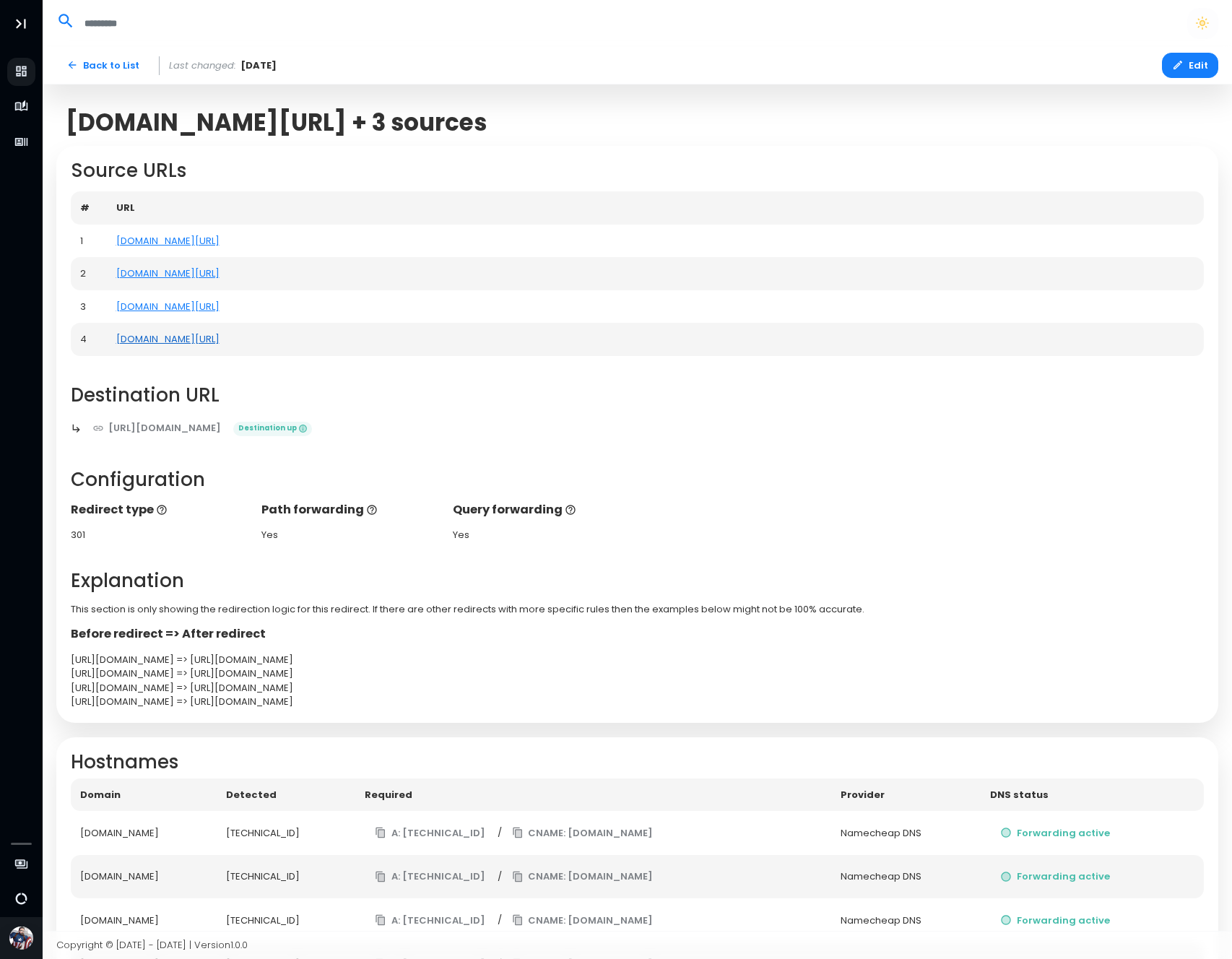
click at [183, 339] on link "[DOMAIN_NAME][URL]" at bounding box center [168, 339] width 103 height 13
